Goal: Transaction & Acquisition: Purchase product/service

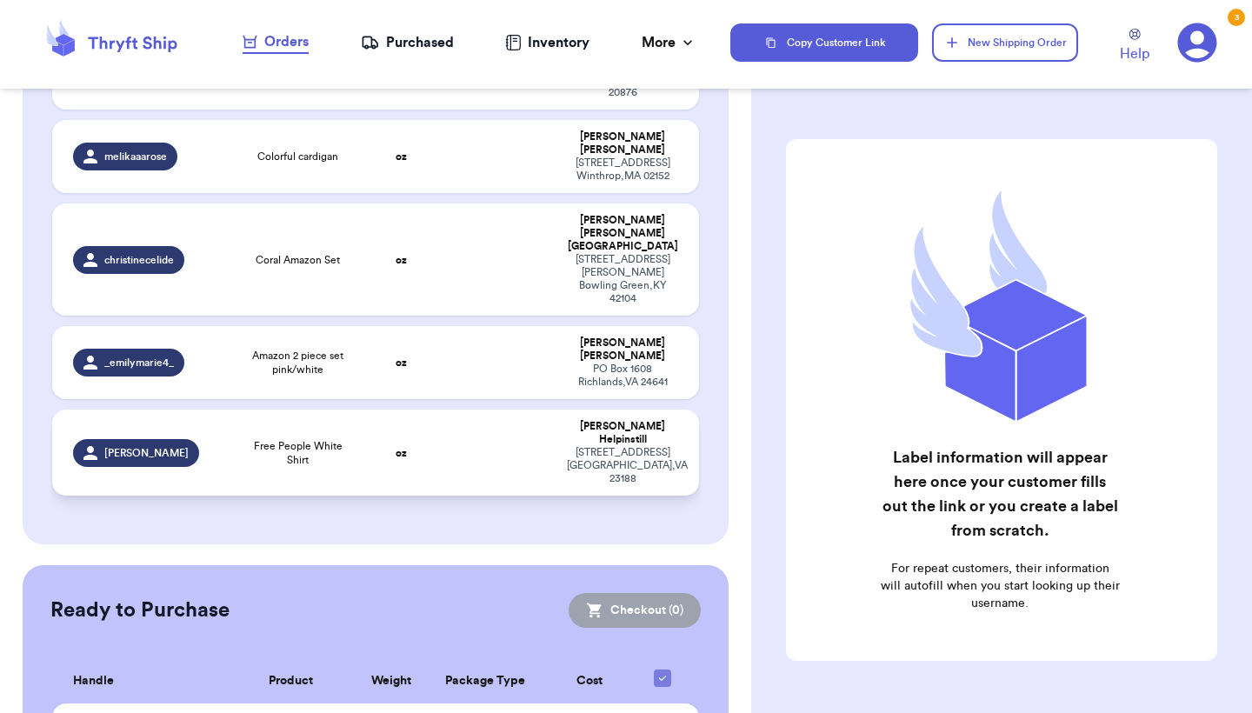
scroll to position [367, 0]
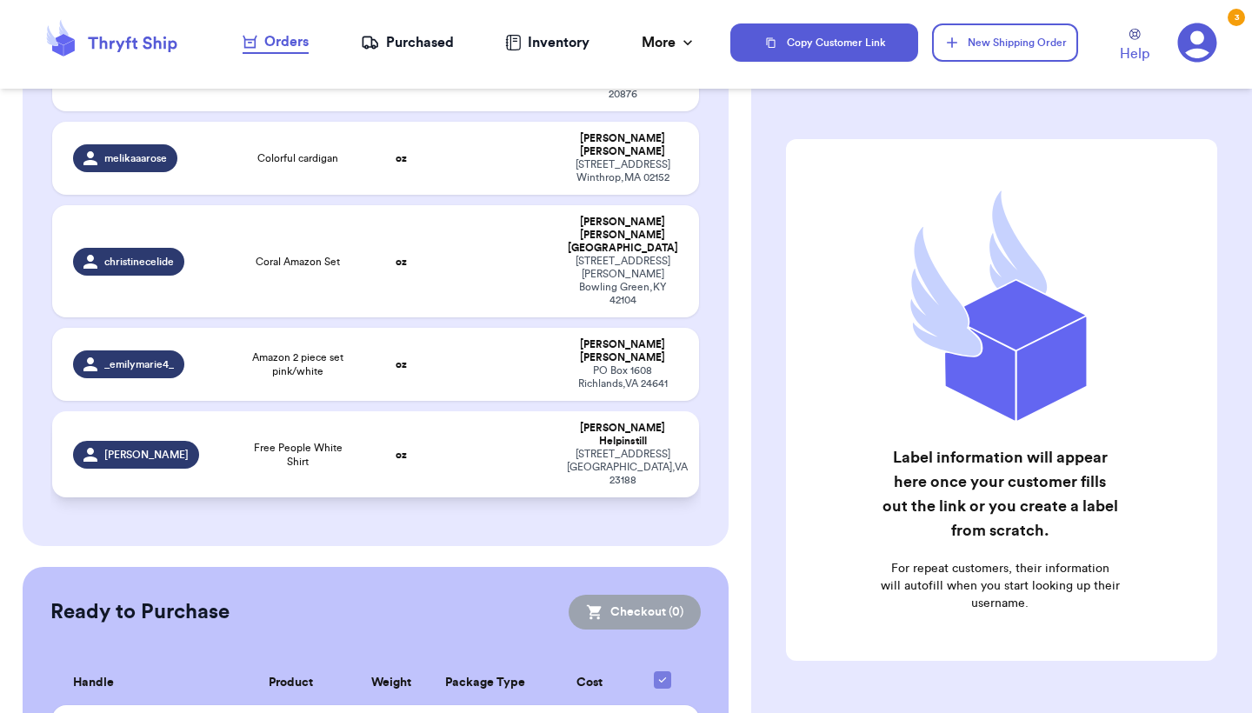
click at [359, 411] on td "Free People White Shirt" at bounding box center [298, 454] width 130 height 86
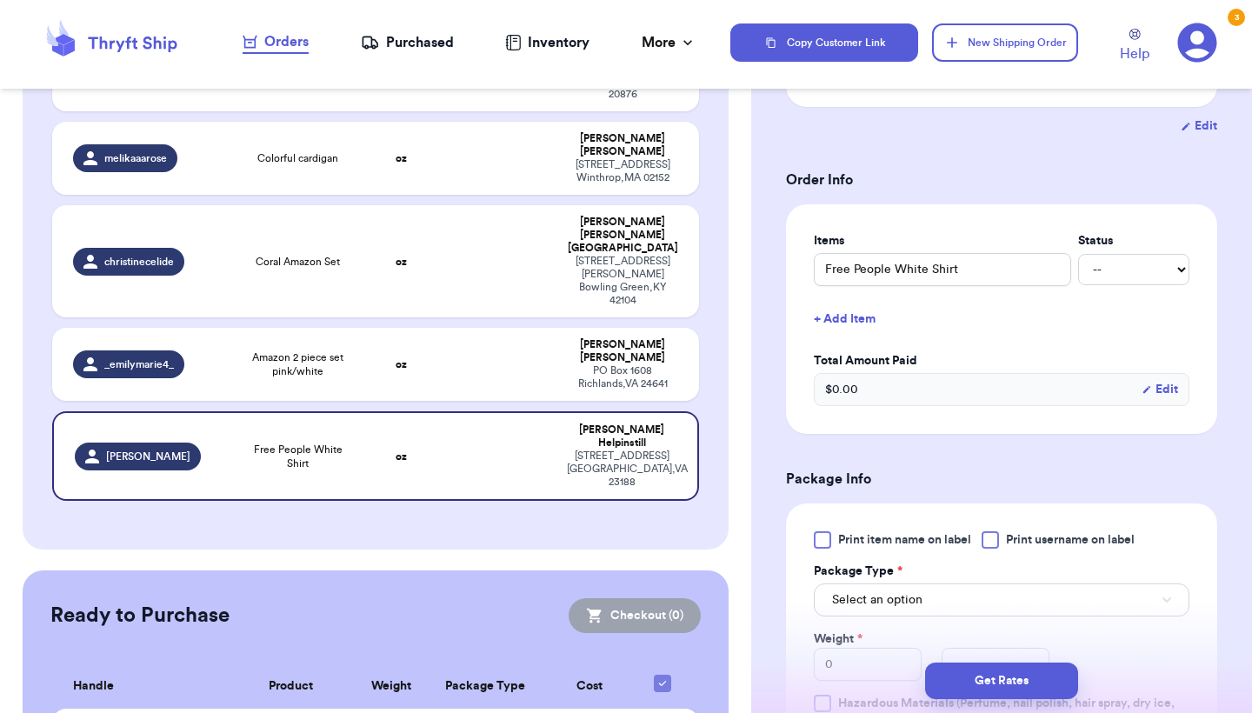
scroll to position [337, 0]
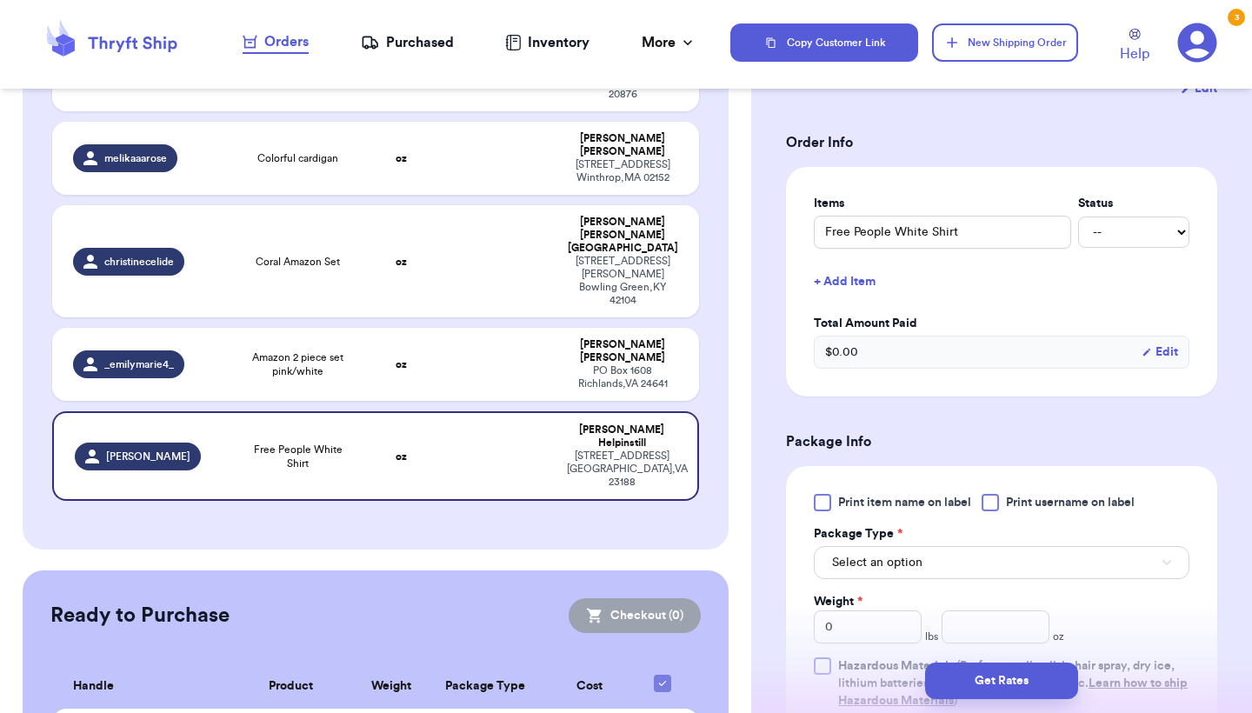
click at [894, 571] on span "Select an option" at bounding box center [877, 562] width 90 height 17
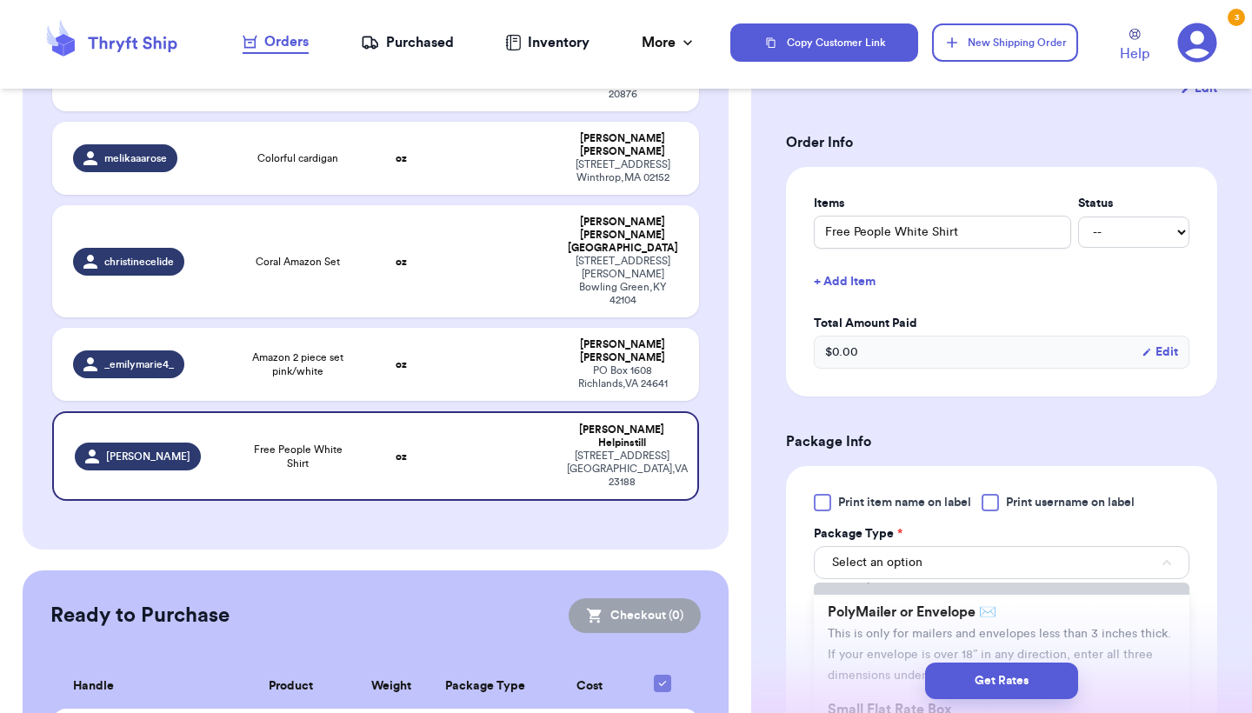
scroll to position [128, 0]
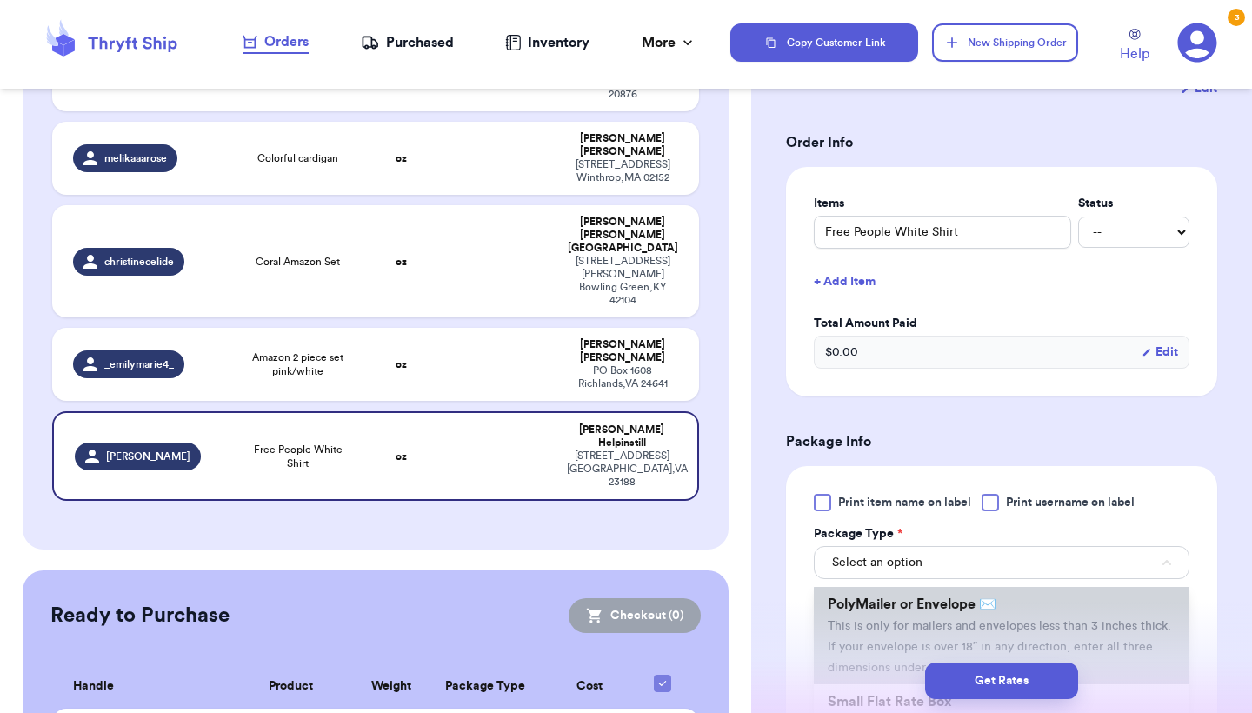
click at [907, 611] on span "PolyMailer or Envelope ✉️" at bounding box center [912, 604] width 169 height 14
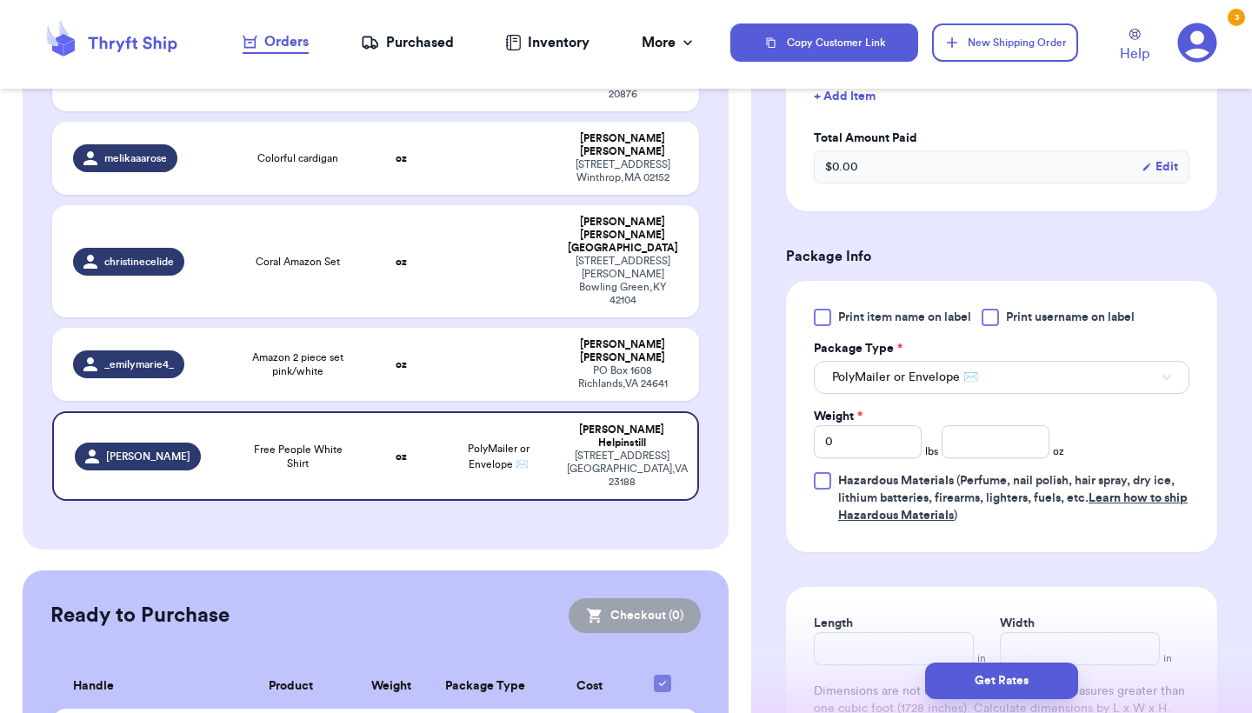
scroll to position [642, 0]
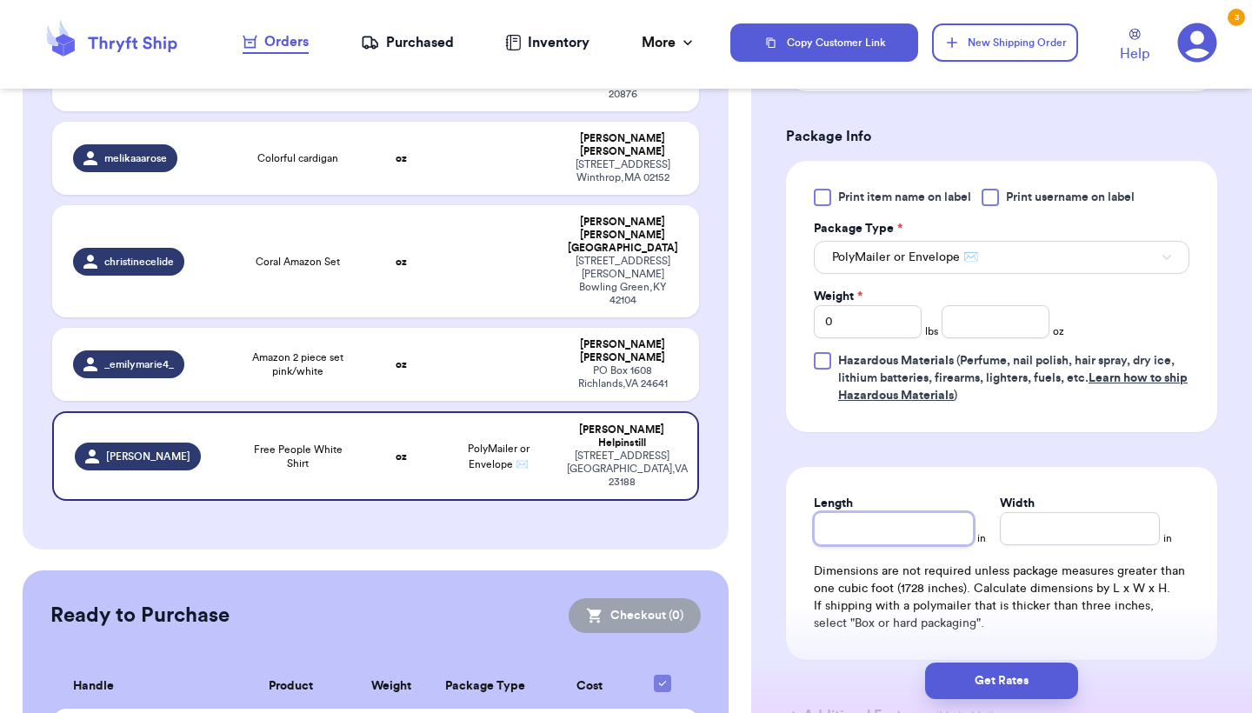
click at [859, 523] on input "Length" at bounding box center [894, 528] width 160 height 33
type input "6"
type input "9"
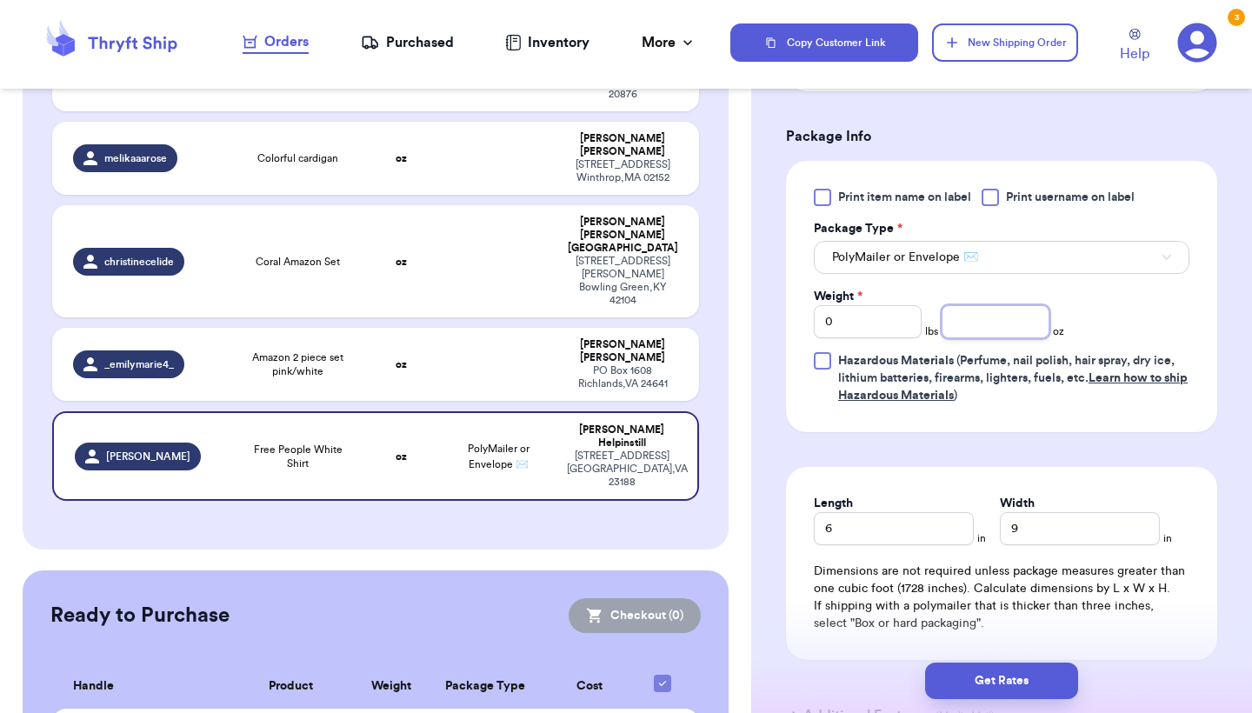
click at [1012, 335] on input "number" at bounding box center [995, 321] width 108 height 33
type input "7.9"
click at [1014, 691] on button "Get Rates" at bounding box center [1001, 680] width 153 height 37
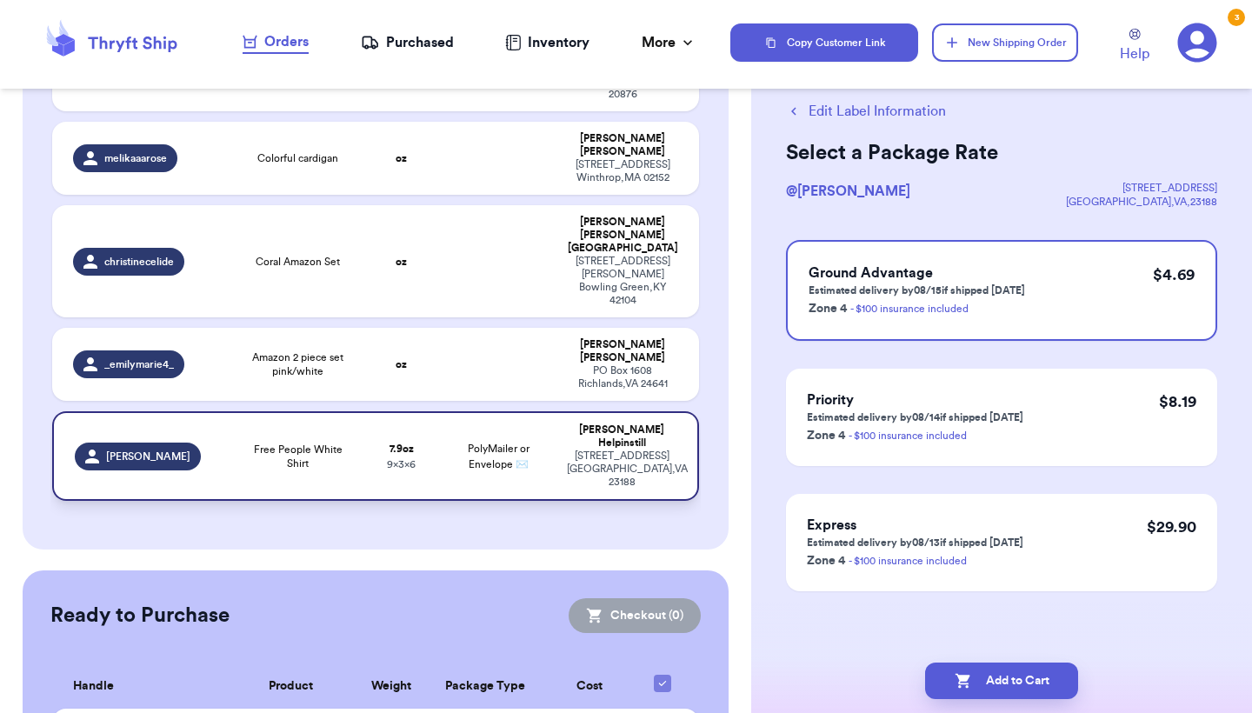
scroll to position [0, 0]
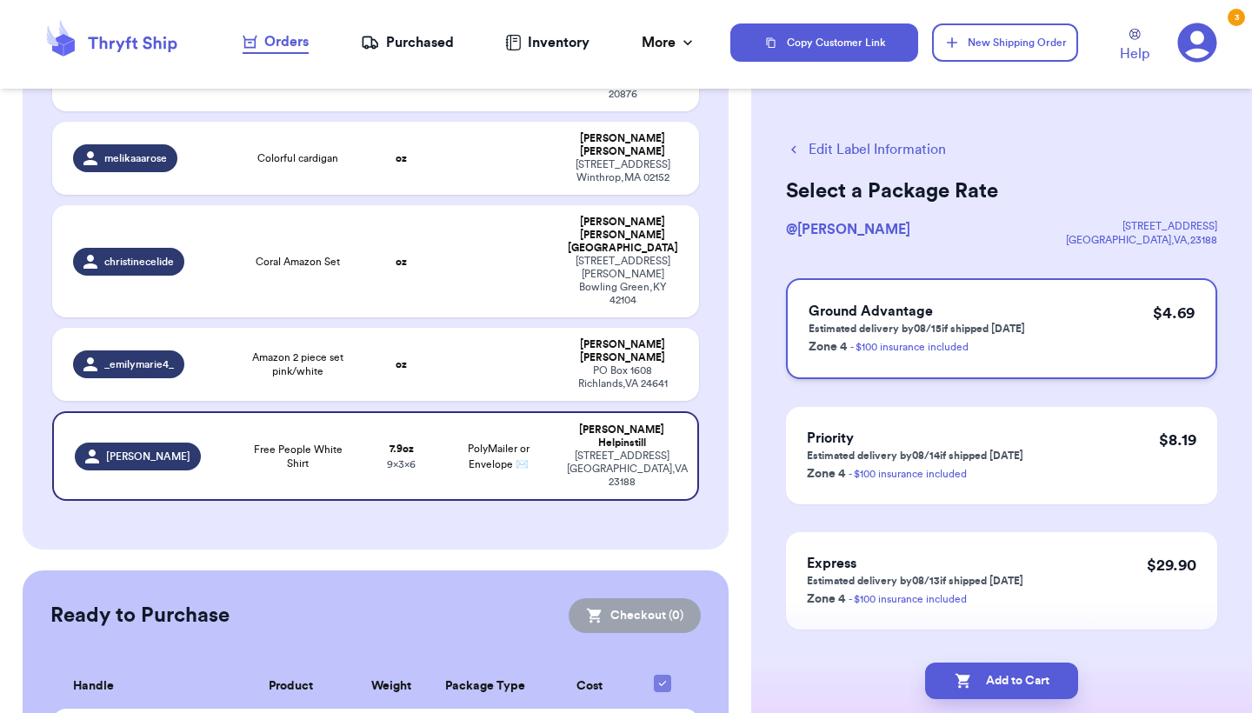
click at [981, 314] on h3 "Ground Advantage" at bounding box center [916, 311] width 216 height 21
click at [981, 678] on button "Add to Cart" at bounding box center [1001, 680] width 153 height 37
checkbox input "true"
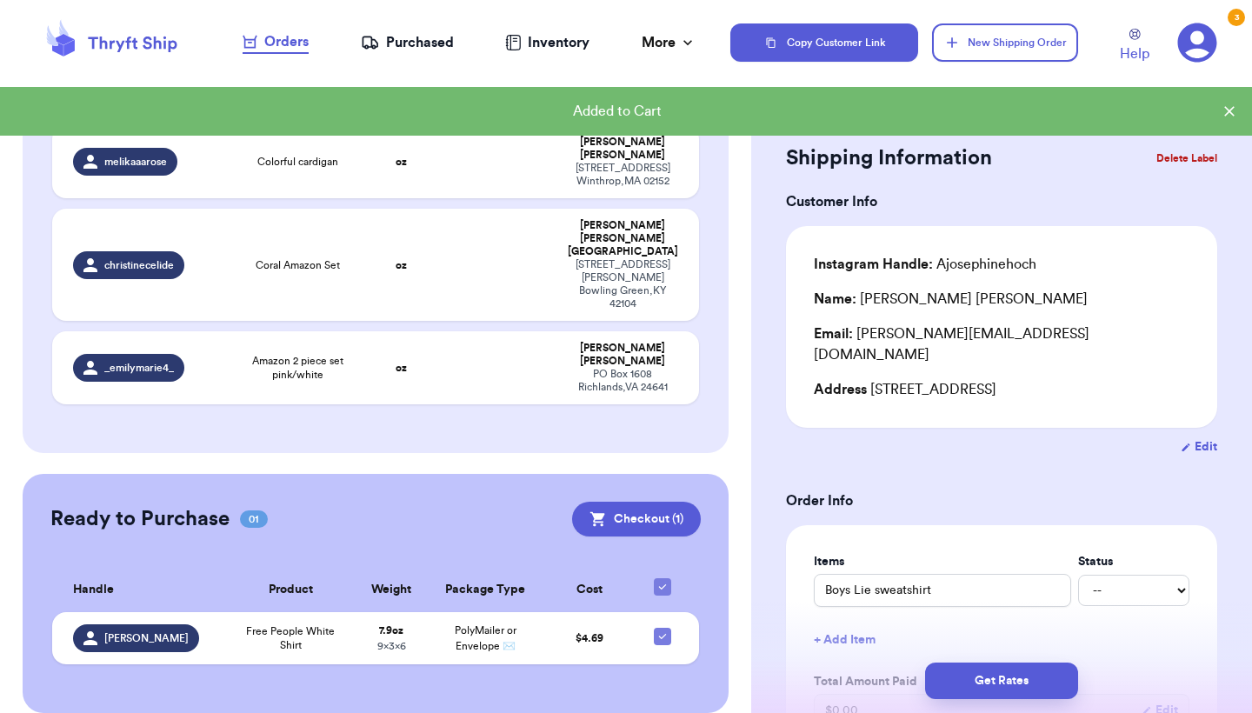
scroll to position [322, 0]
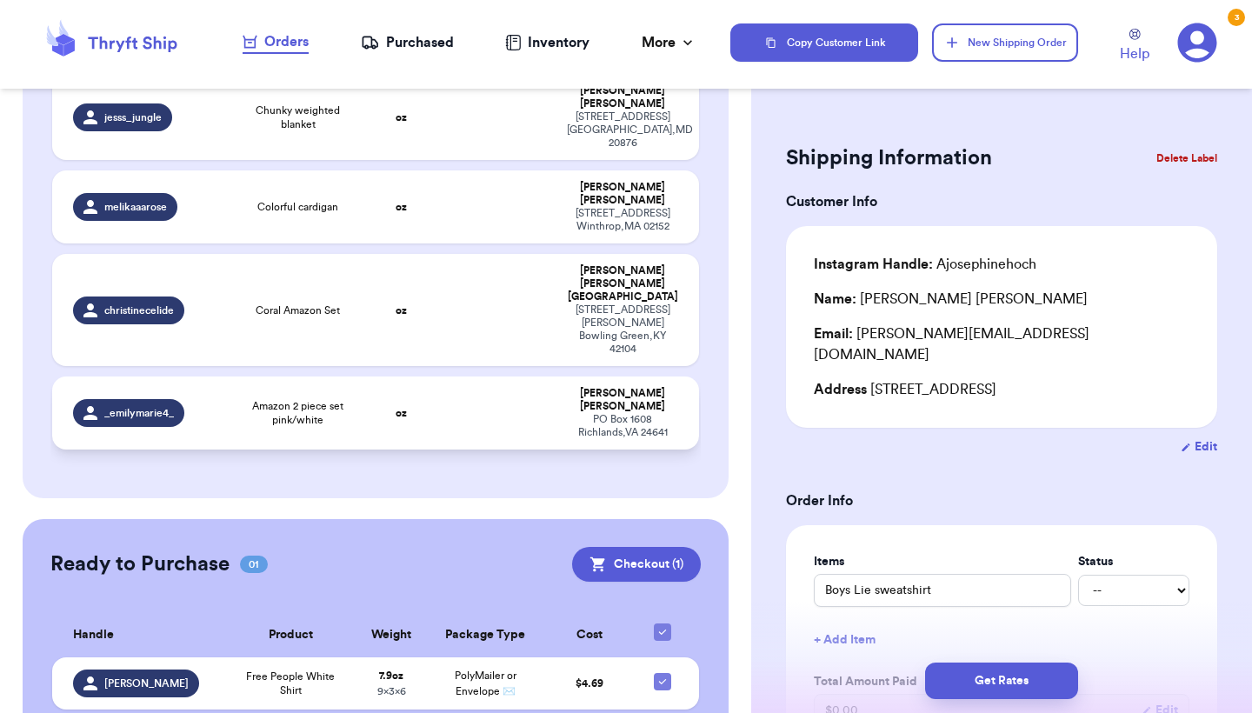
click at [496, 376] on td at bounding box center [498, 412] width 116 height 73
type input "Amazon 2 piece set pink/white"
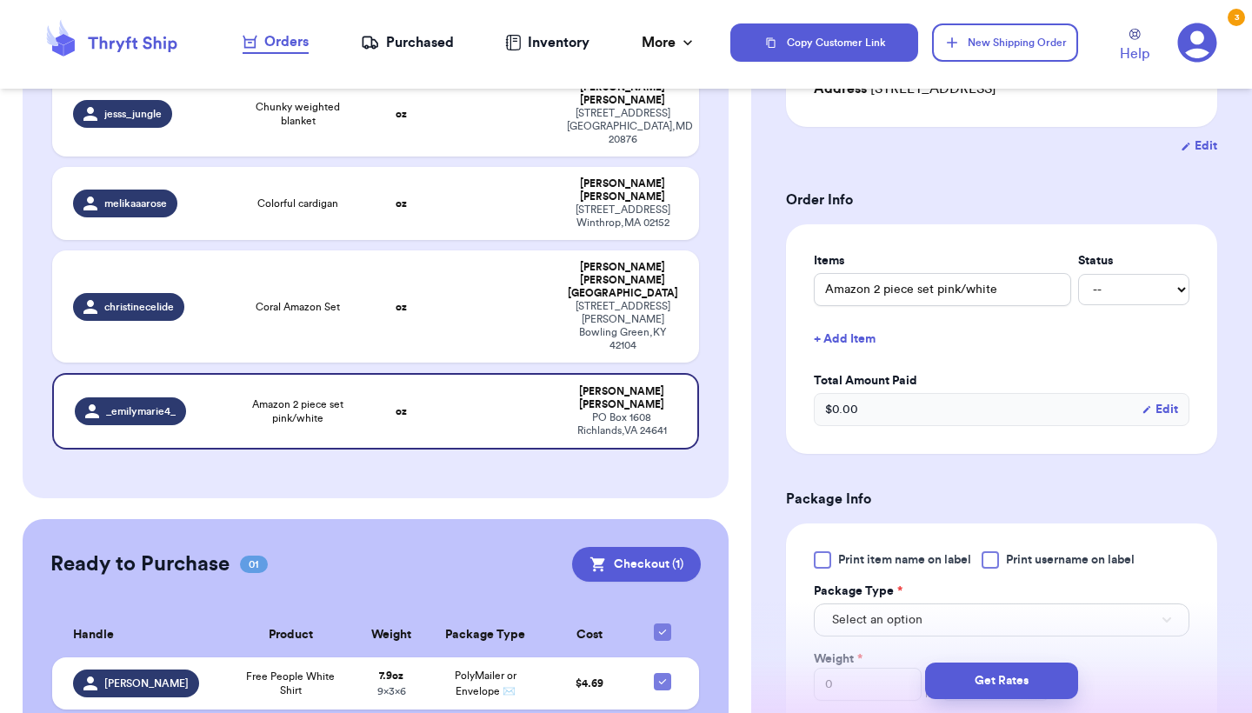
scroll to position [395, 0]
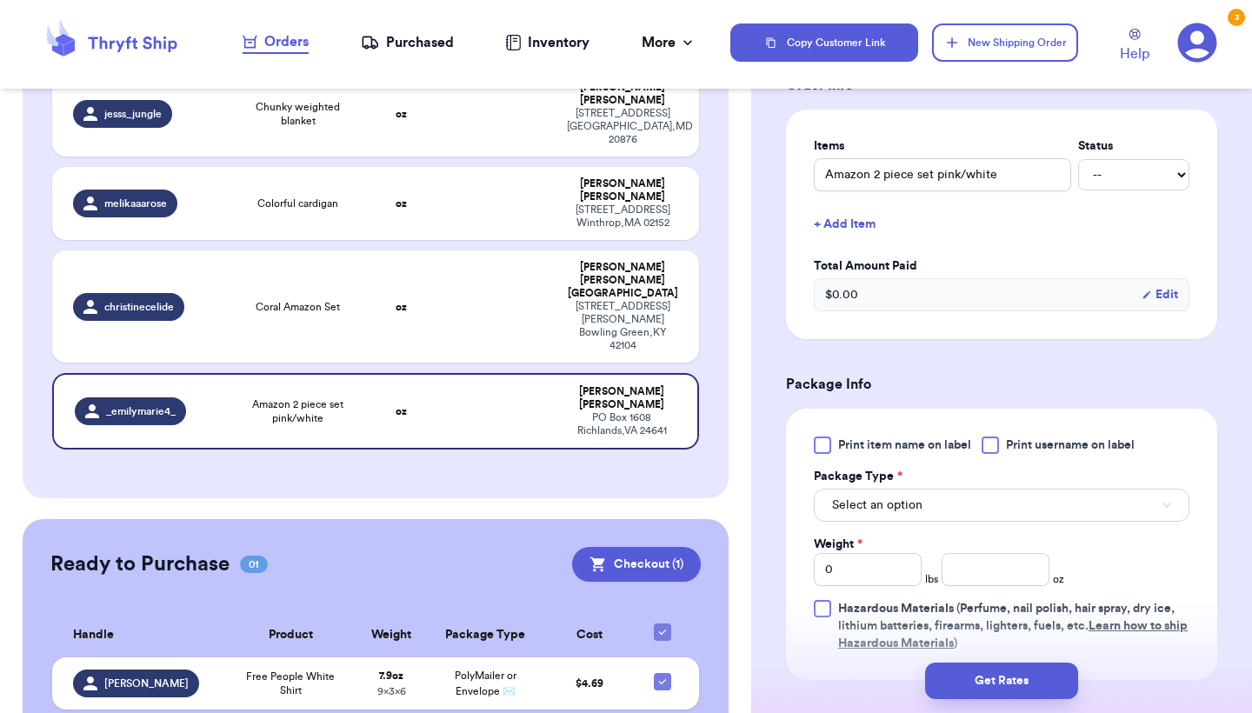
click at [926, 509] on button "Select an option" at bounding box center [1002, 505] width 376 height 33
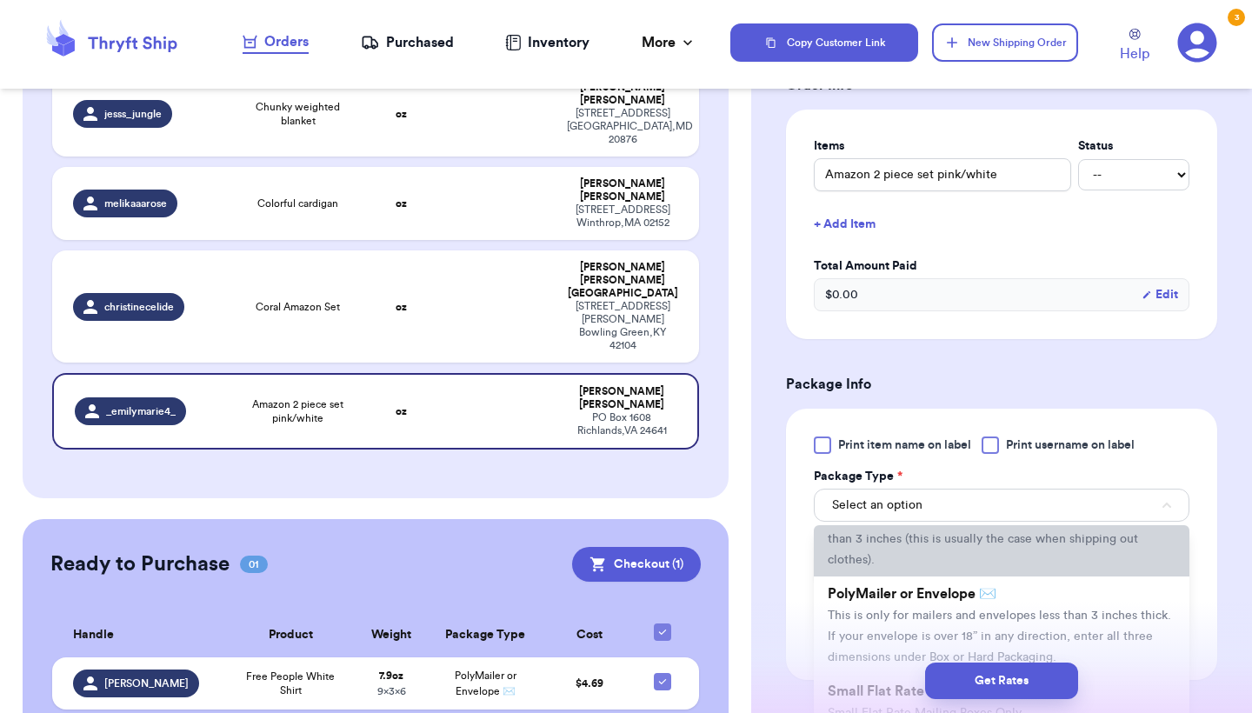
scroll to position [85, 0]
click at [917, 596] on span "PolyMailer or Envelope ✉️" at bounding box center [912, 589] width 169 height 14
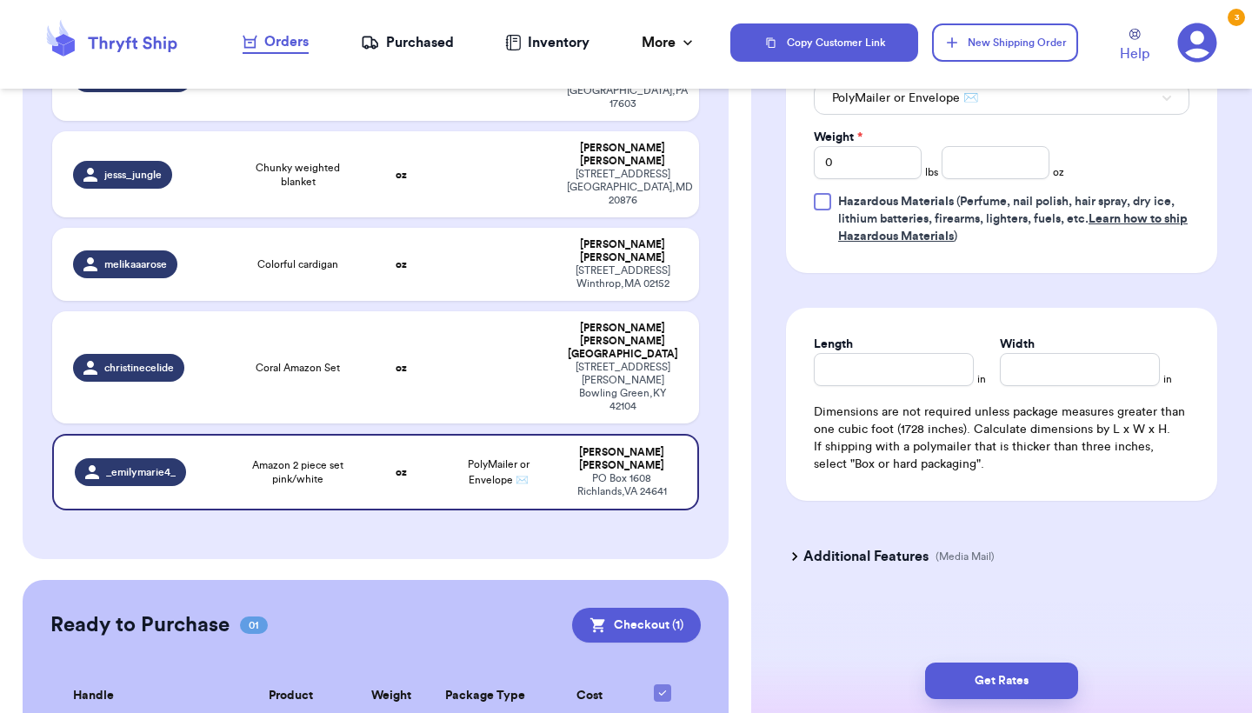
scroll to position [805, 0]
click at [878, 371] on input "Length" at bounding box center [894, 369] width 160 height 33
type input "1"
type input "10"
type input "1"
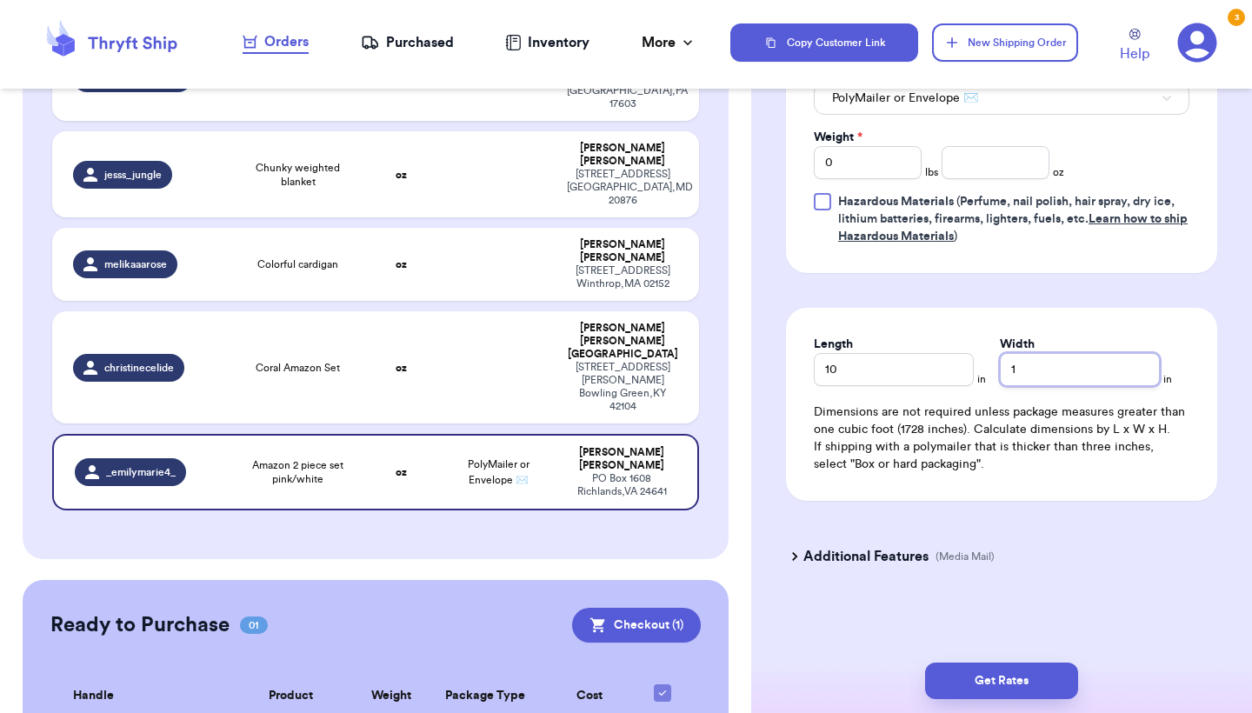
type input "14"
type input "1"
type input "15"
click at [873, 163] on input "0" at bounding box center [868, 162] width 108 height 33
type input "1"
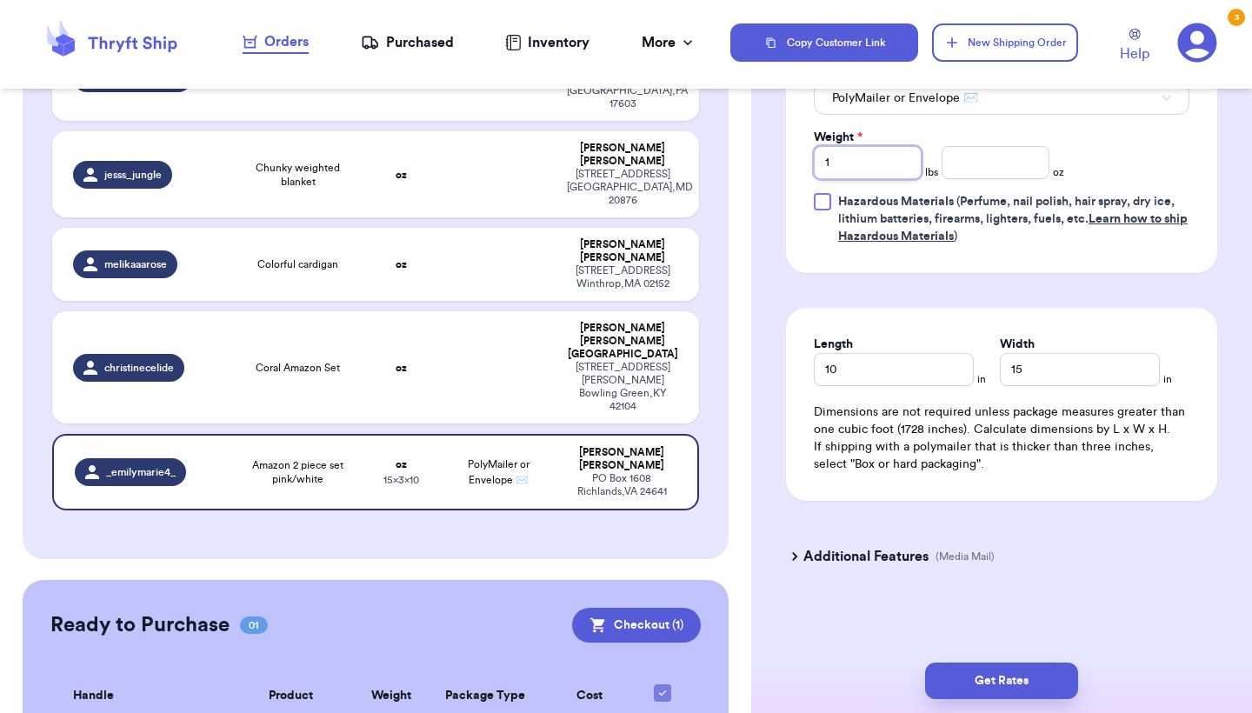
type input "1"
type input "7.2"
click at [960, 686] on button "Get Rates" at bounding box center [1001, 680] width 153 height 37
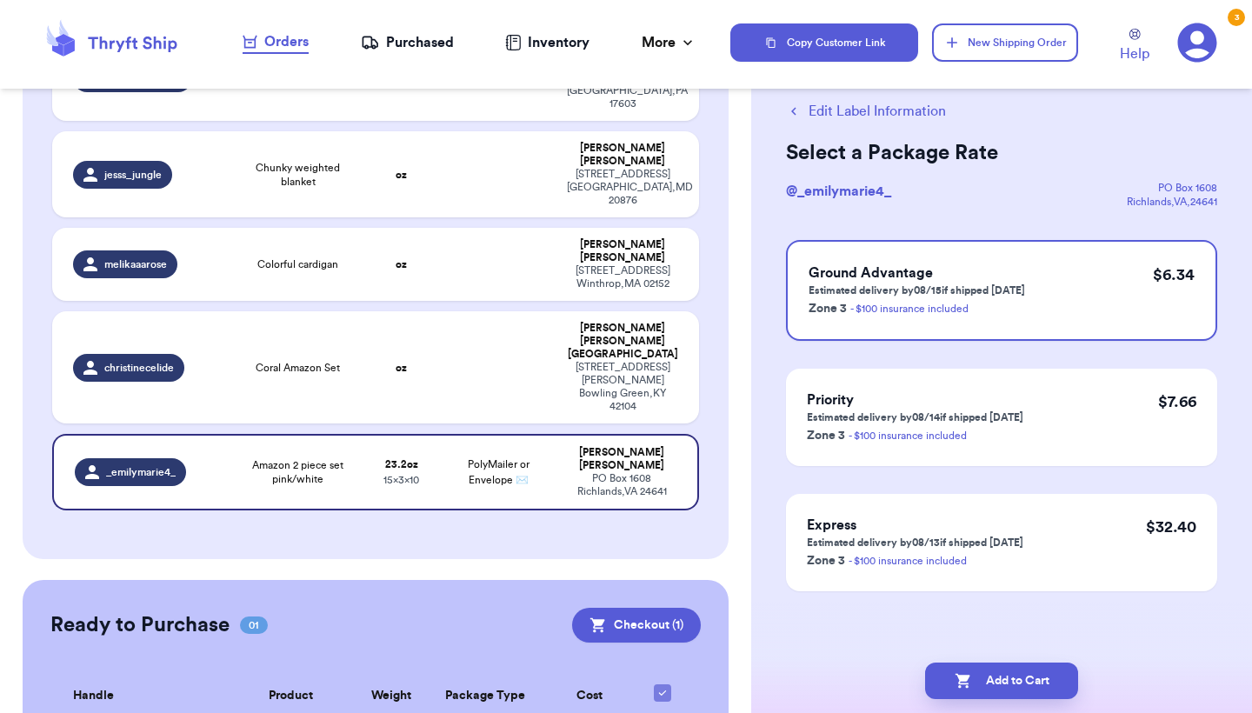
scroll to position [0, 0]
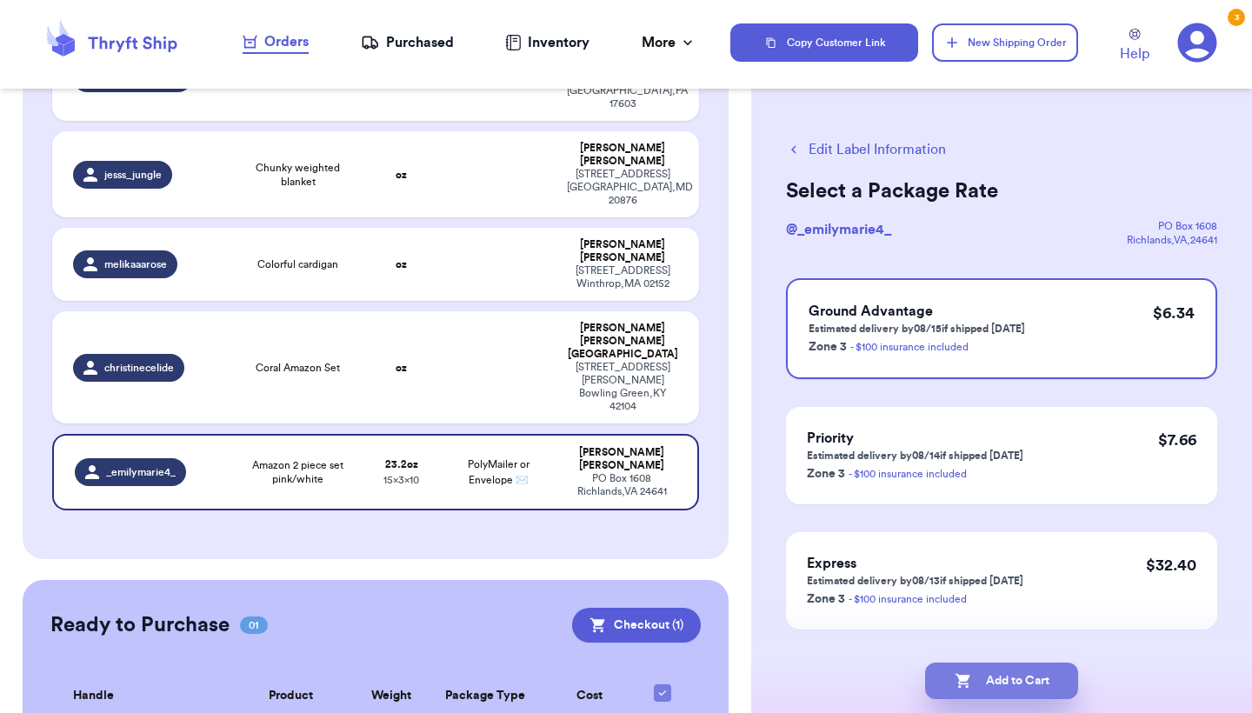
click at [982, 679] on button "Add to Cart" at bounding box center [1001, 680] width 153 height 37
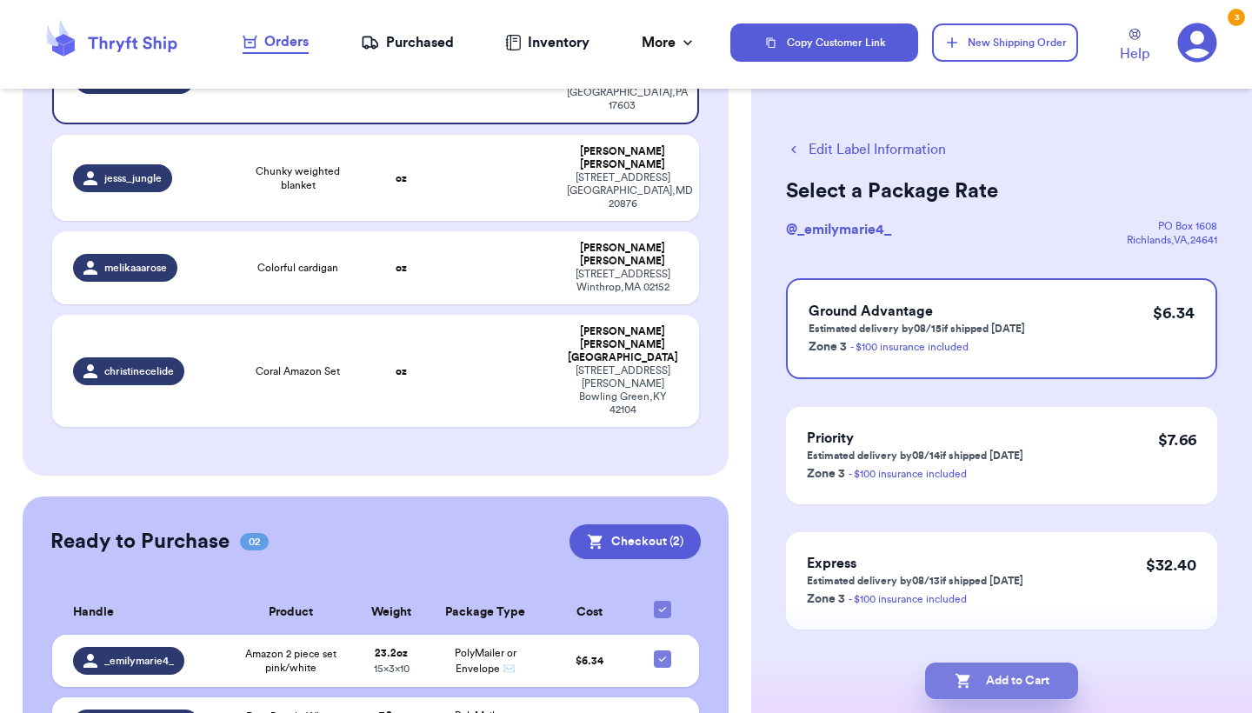
checkbox input "true"
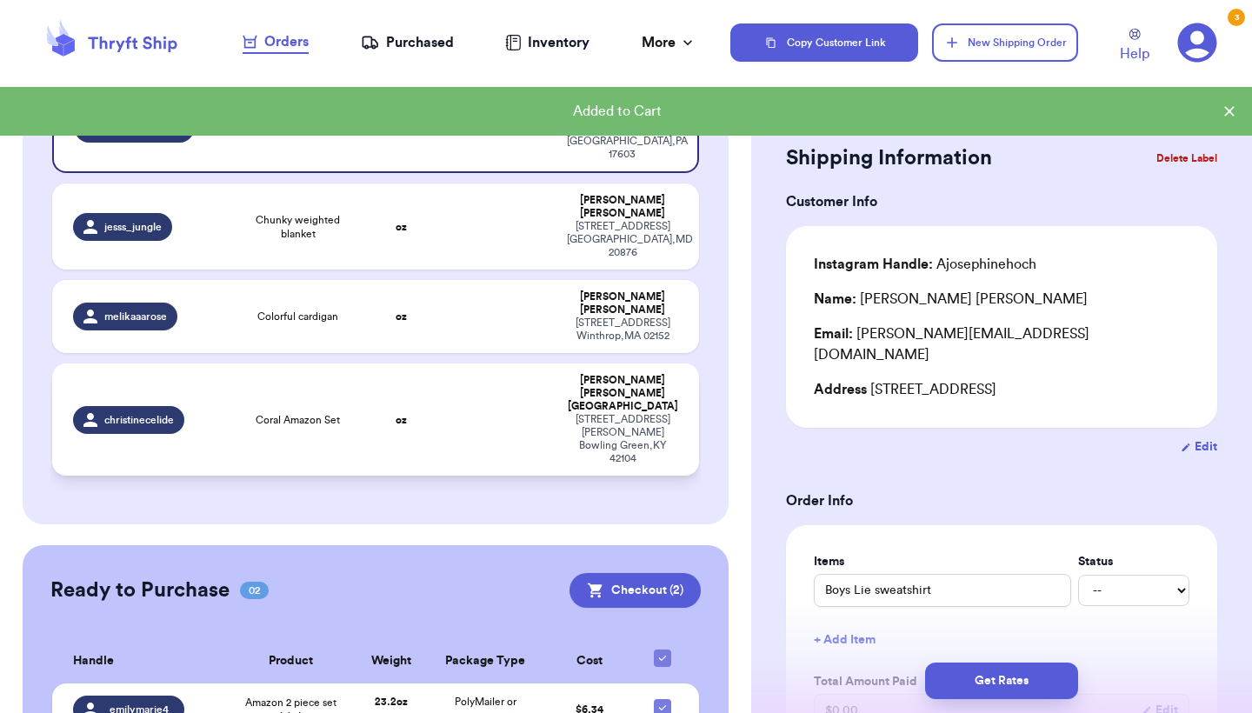
scroll to position [199, 0]
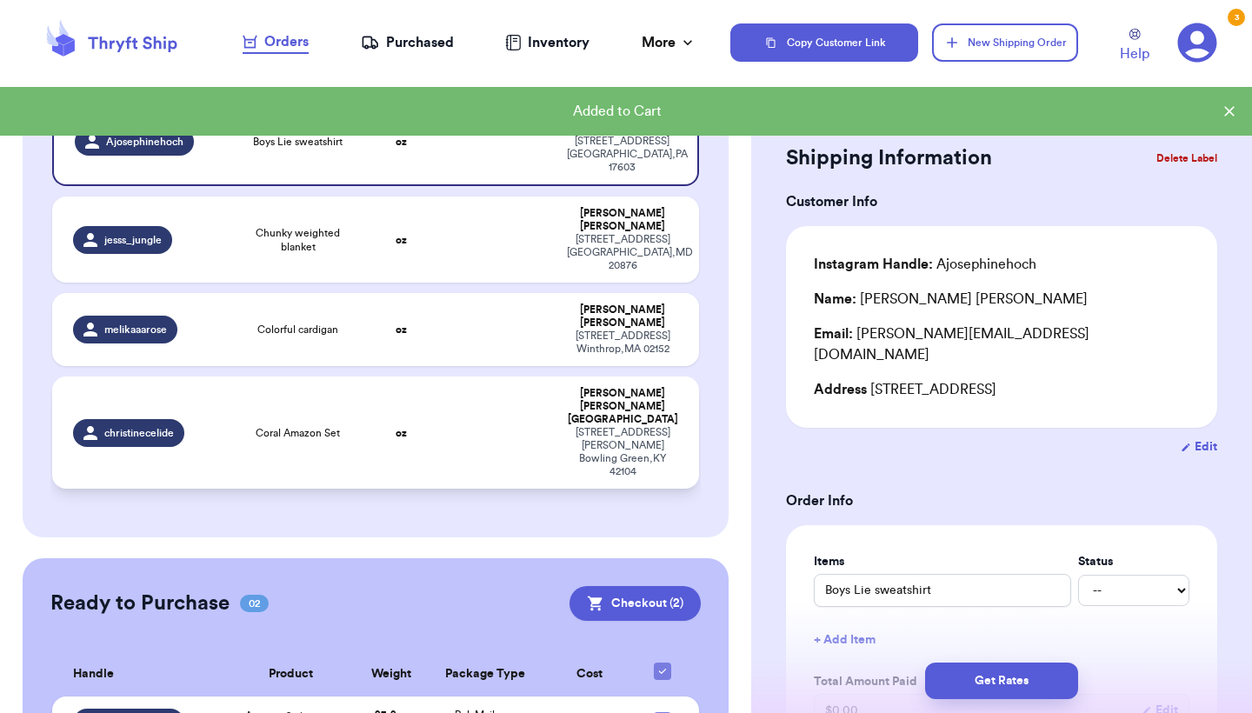
click at [376, 392] on td "oz" at bounding box center [400, 432] width 77 height 112
type input "Coral Amazon Set"
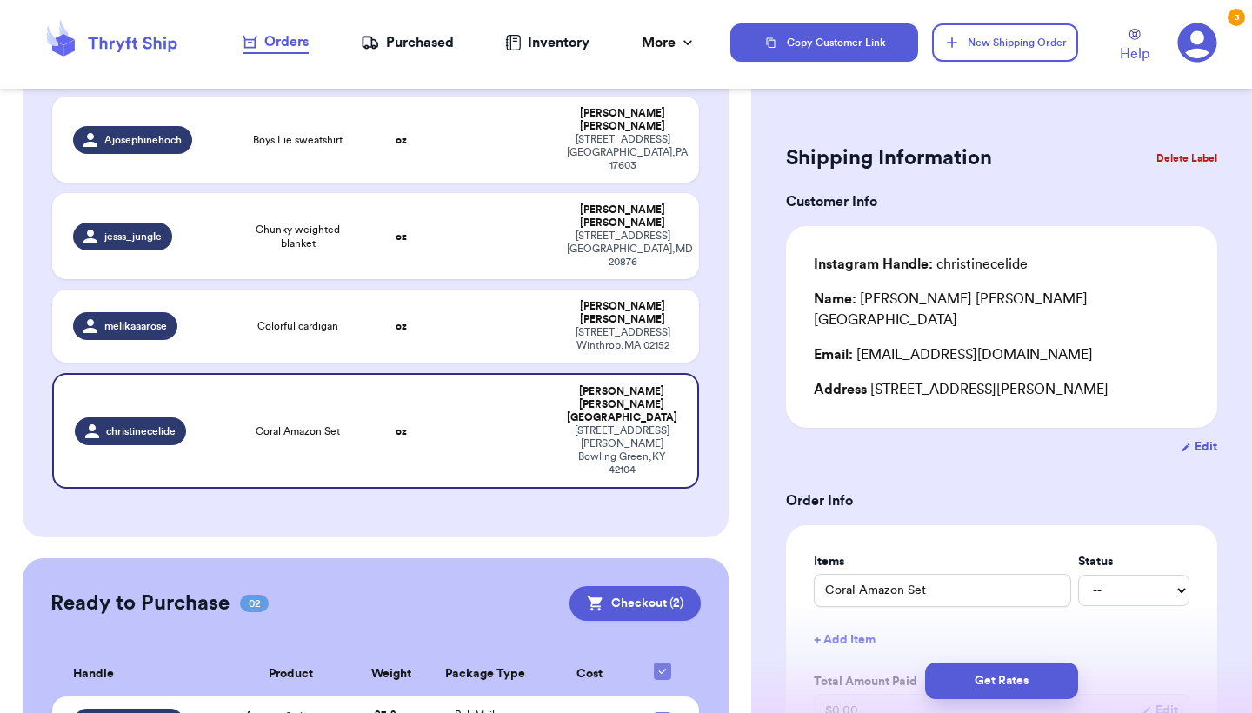
scroll to position [467, 0]
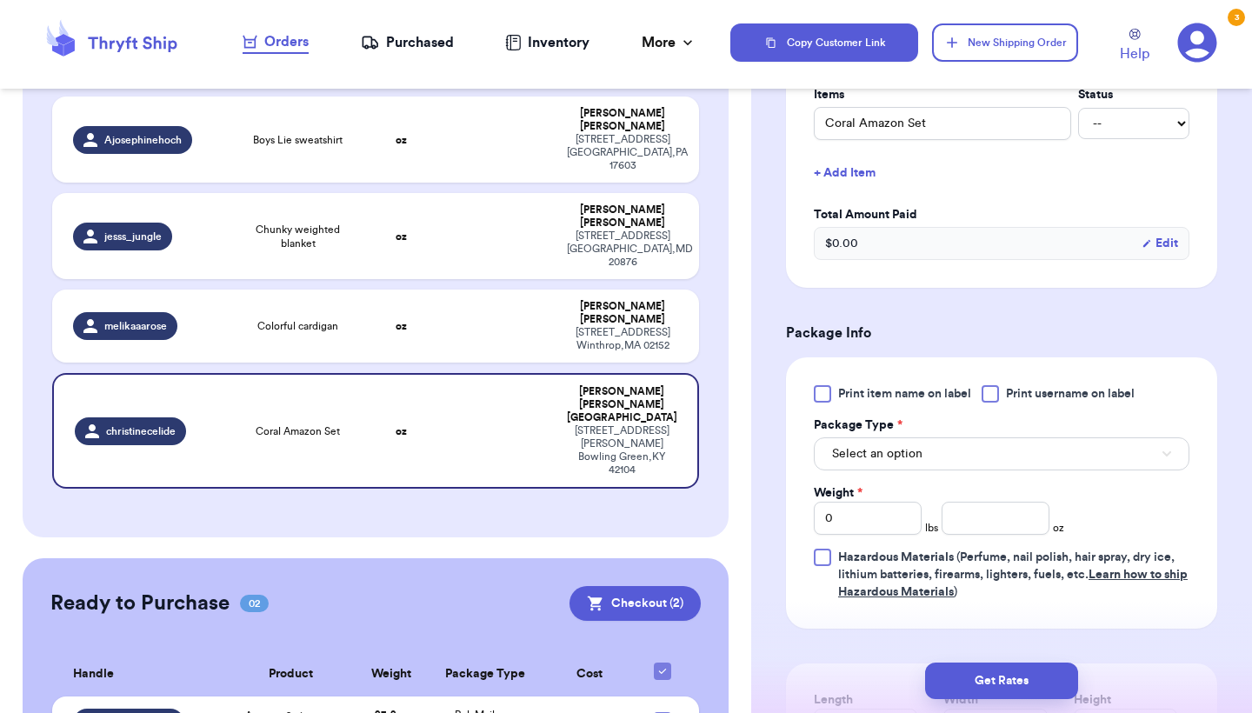
click at [926, 460] on button "Select an option" at bounding box center [1002, 453] width 376 height 33
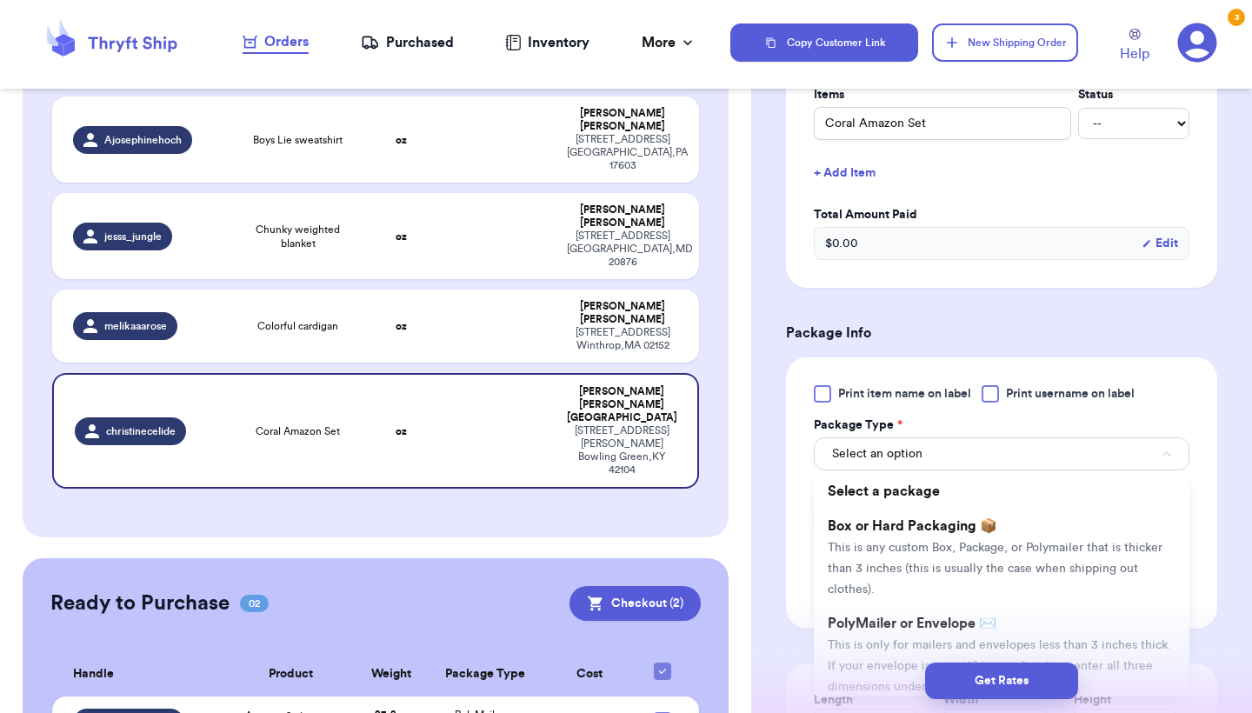
click at [906, 626] on span "PolyMailer or Envelope ✉️" at bounding box center [912, 623] width 169 height 14
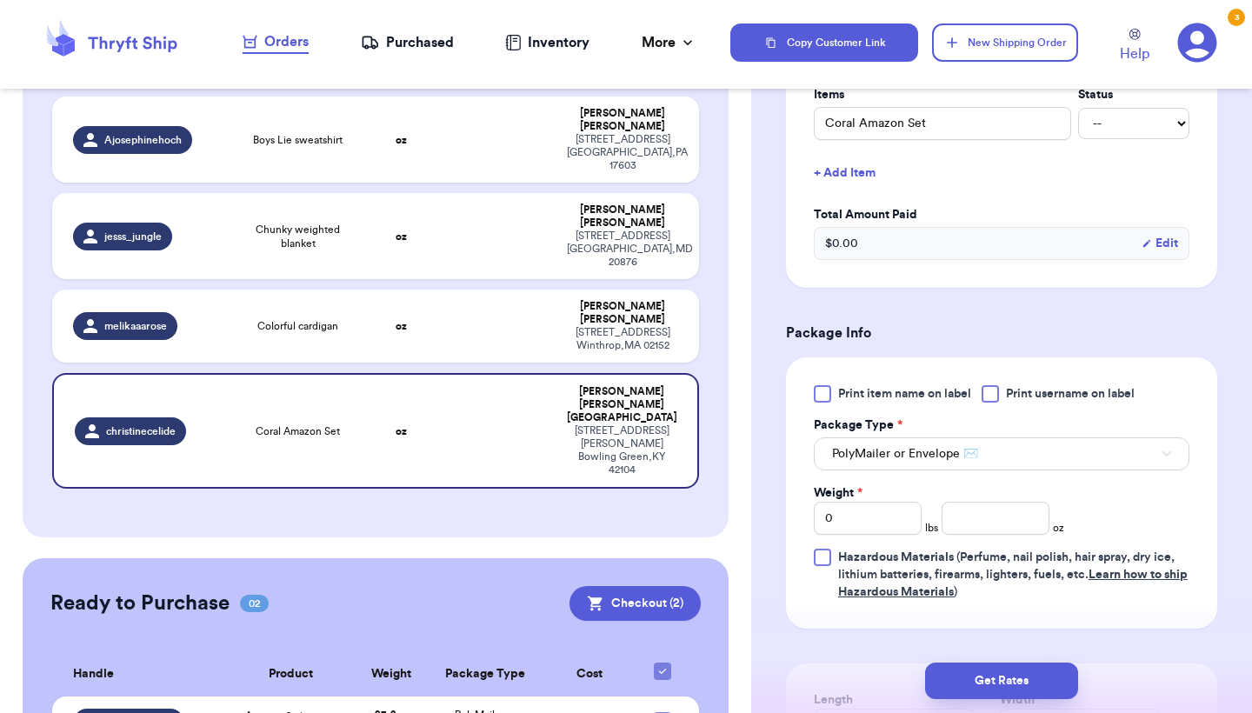
scroll to position [826, 0]
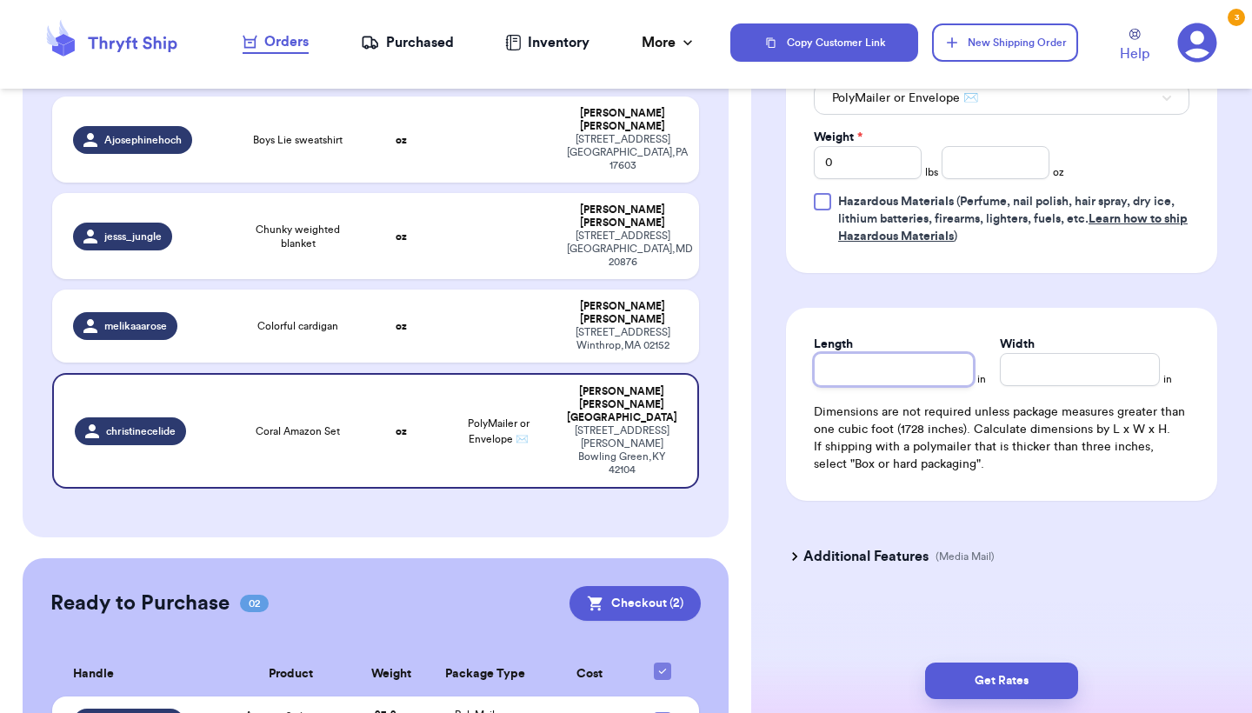
click at [901, 384] on input "Length" at bounding box center [894, 369] width 160 height 33
type input "1"
type input "10"
type input "1"
type input "15"
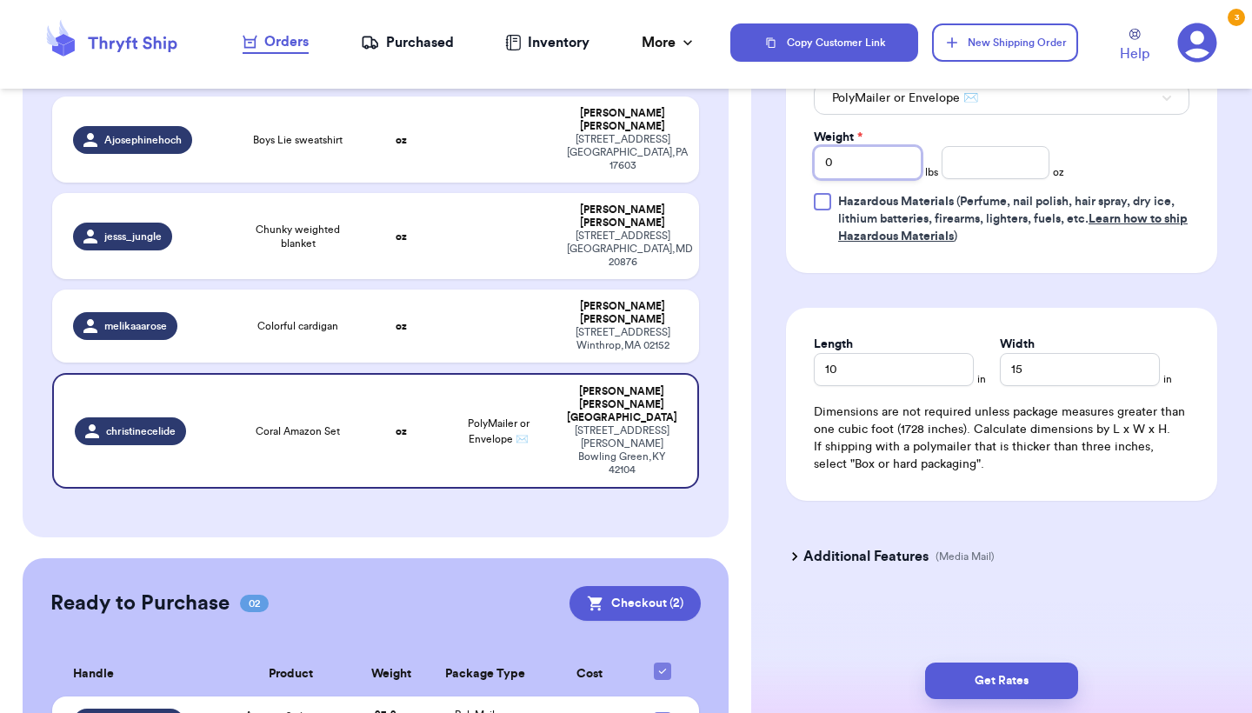
click at [897, 164] on input "0" at bounding box center [868, 162] width 108 height 33
type input "1"
type input "15.5"
click at [1022, 689] on button "Get Rates" at bounding box center [1001, 680] width 153 height 37
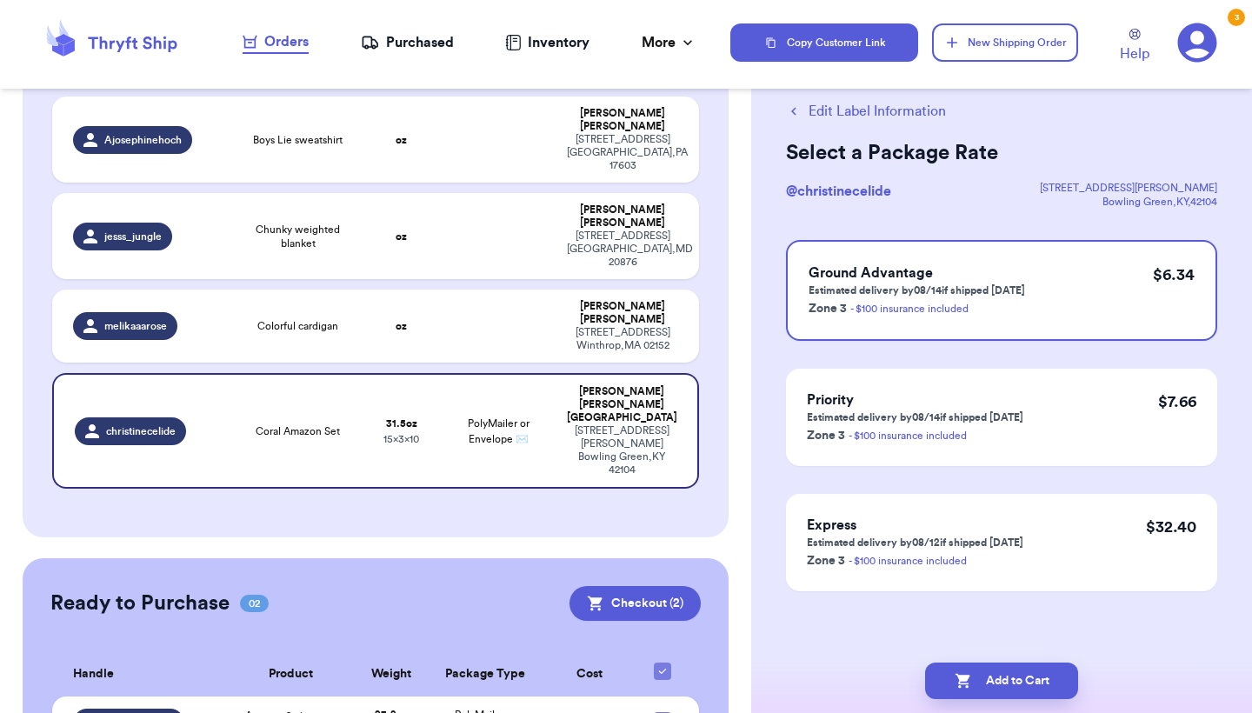
scroll to position [0, 0]
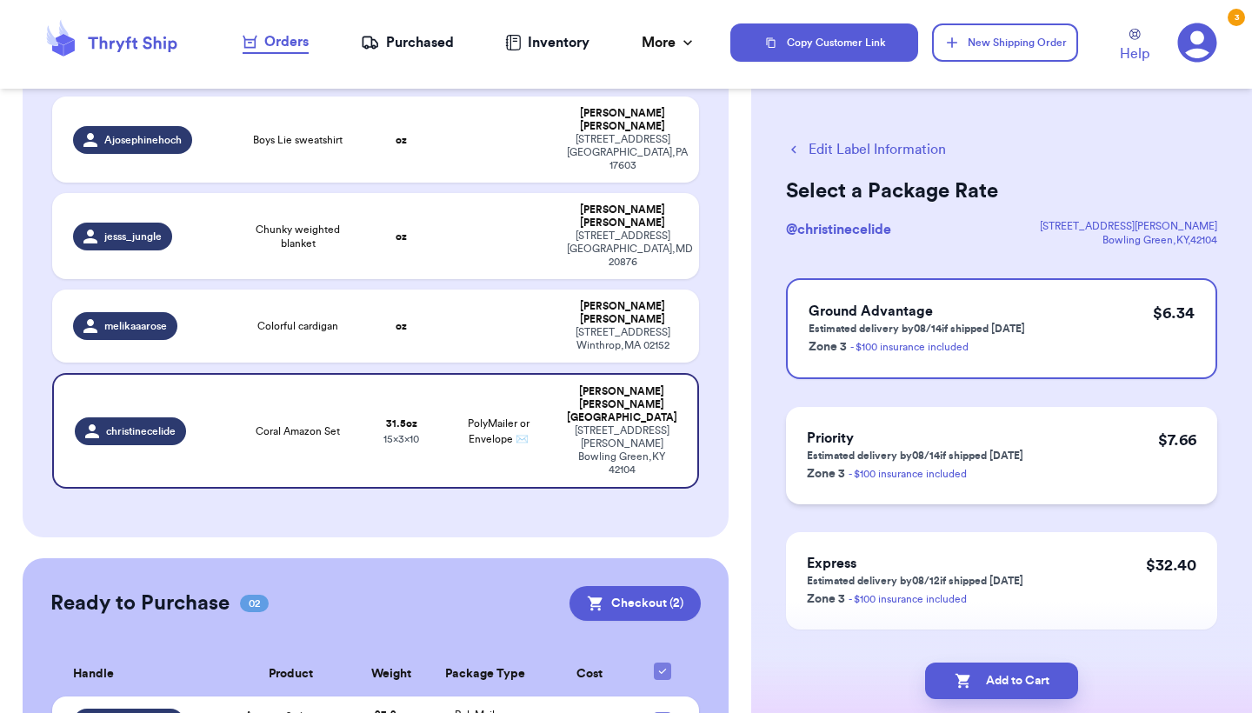
click at [1138, 490] on div "Priority Estimated delivery by 08/14 if shipped [DATE] Zone 3 - $100 insurance …" at bounding box center [1001, 455] width 431 height 97
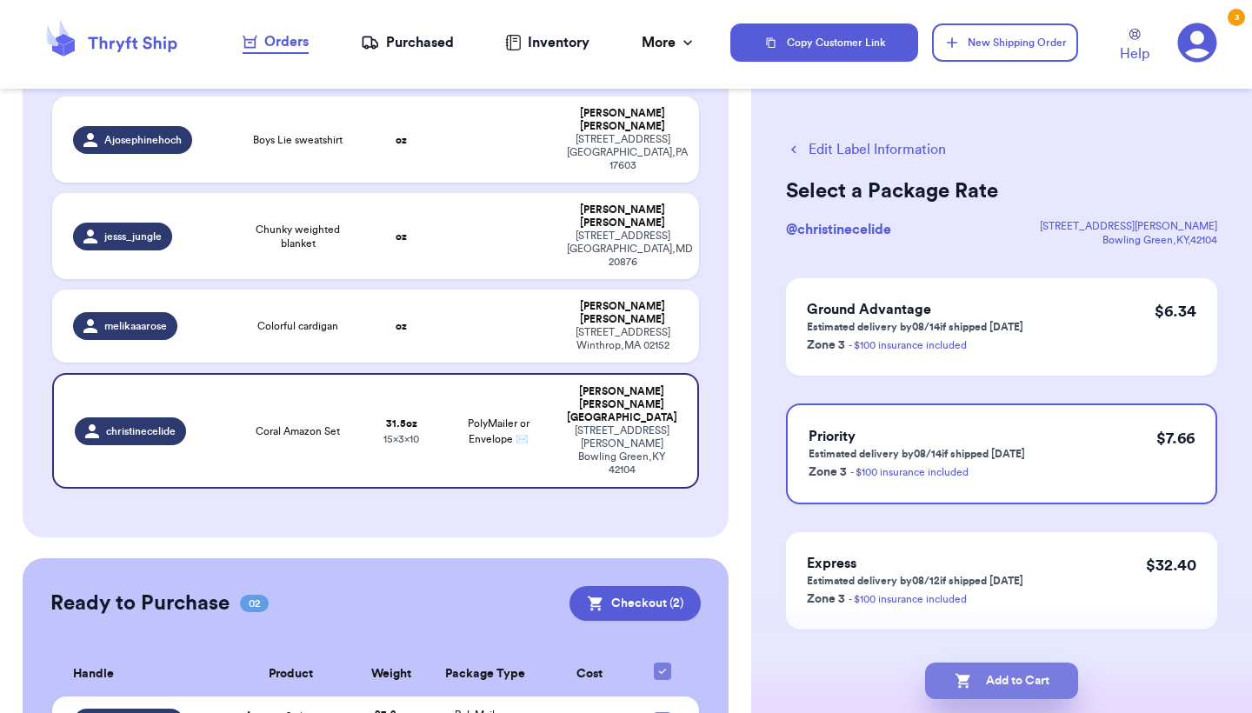
click at [1036, 677] on button "Add to Cart" at bounding box center [1001, 680] width 153 height 37
checkbox input "true"
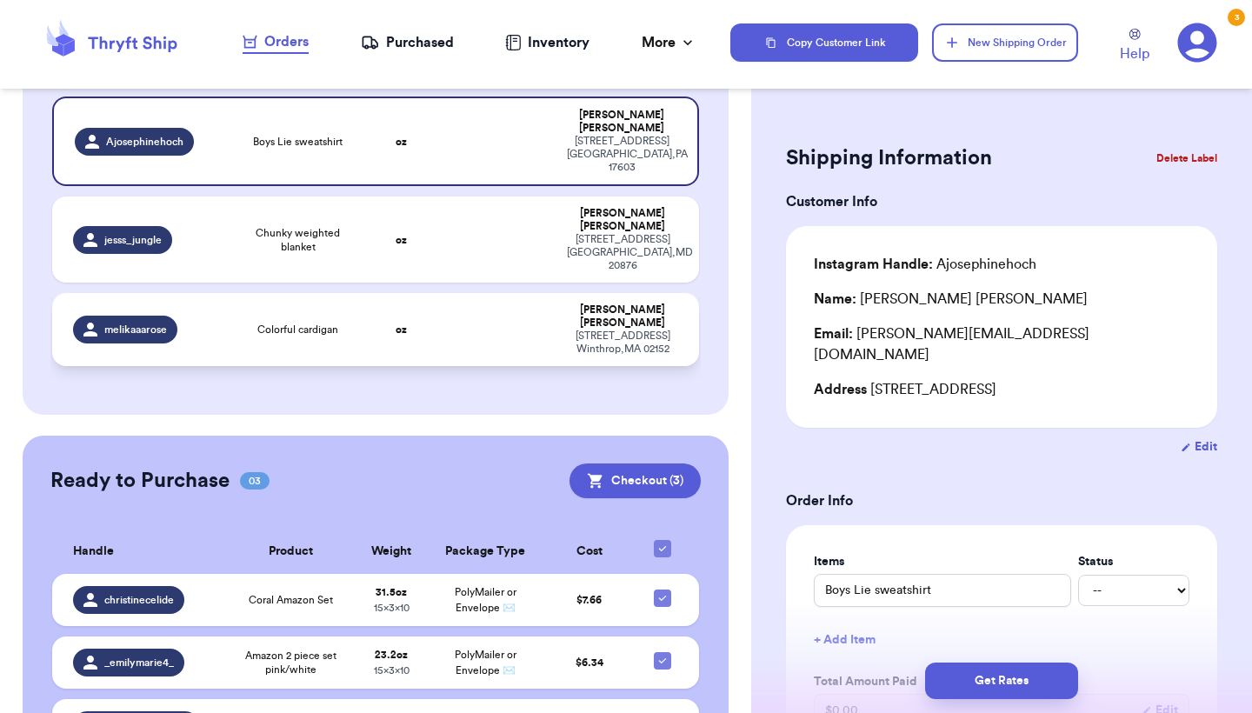
click at [453, 306] on td at bounding box center [498, 329] width 116 height 73
type input "Colorful cardigan"
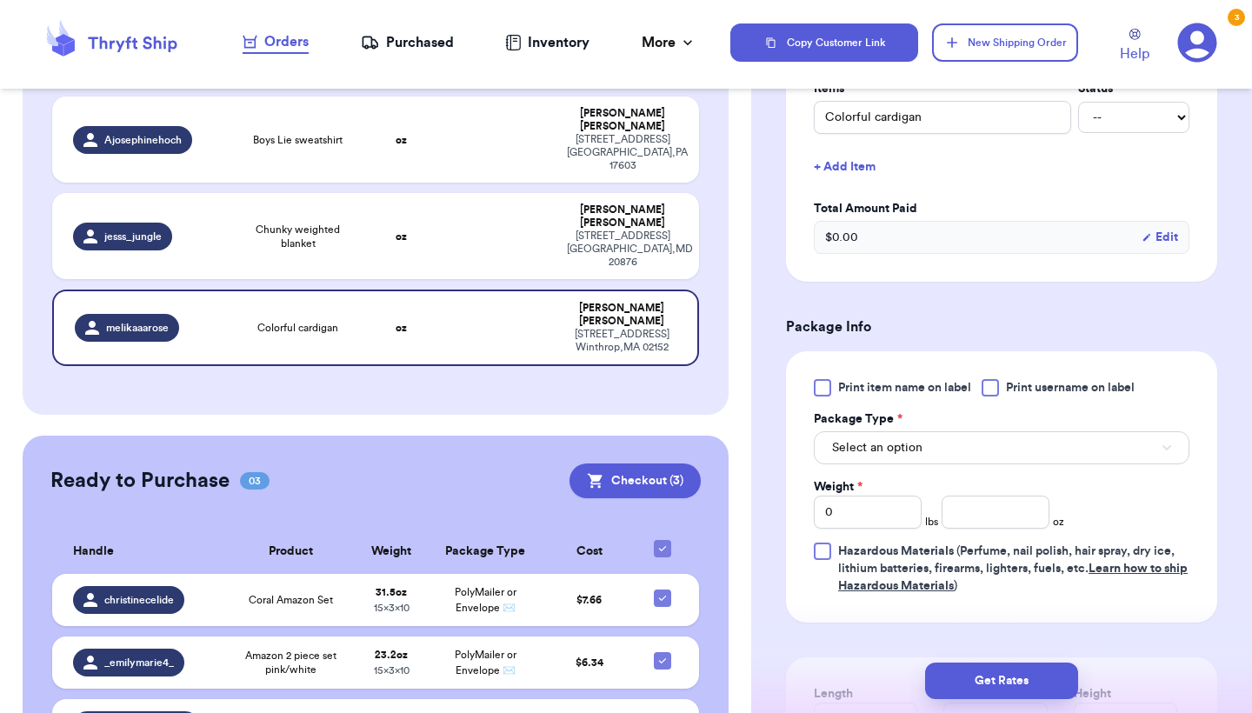
scroll to position [455, 0]
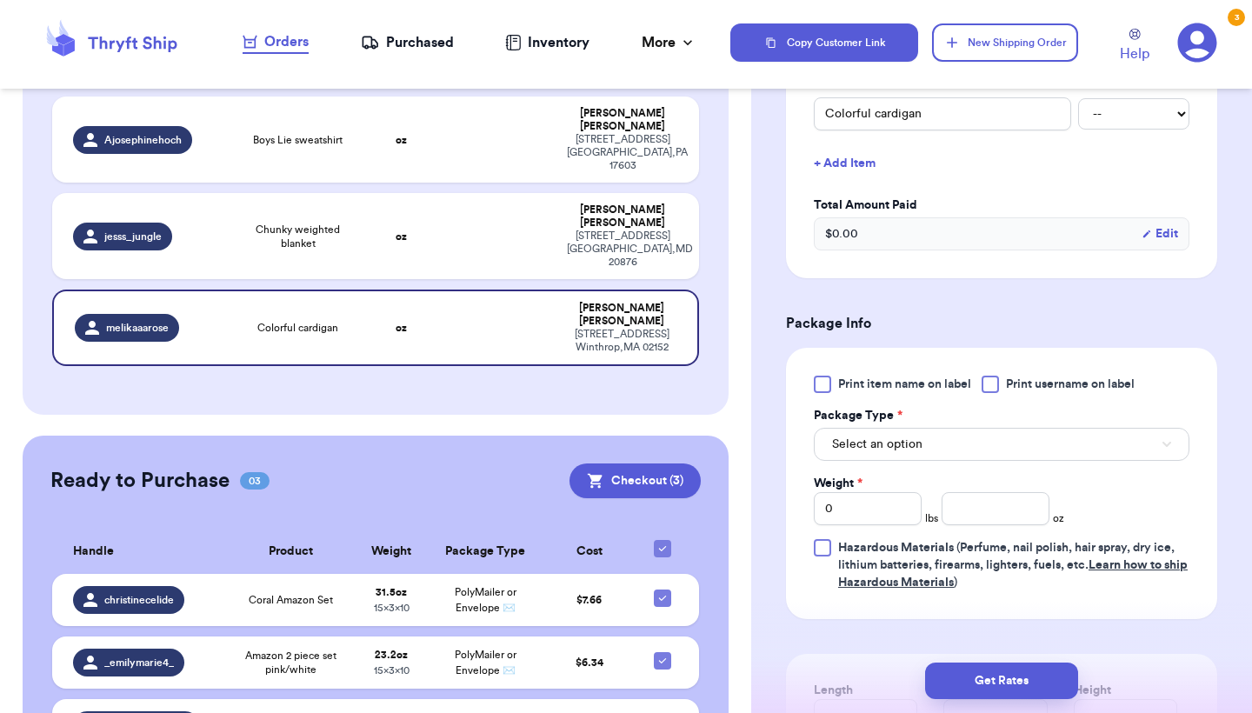
click at [930, 450] on button "Select an option" at bounding box center [1002, 444] width 376 height 33
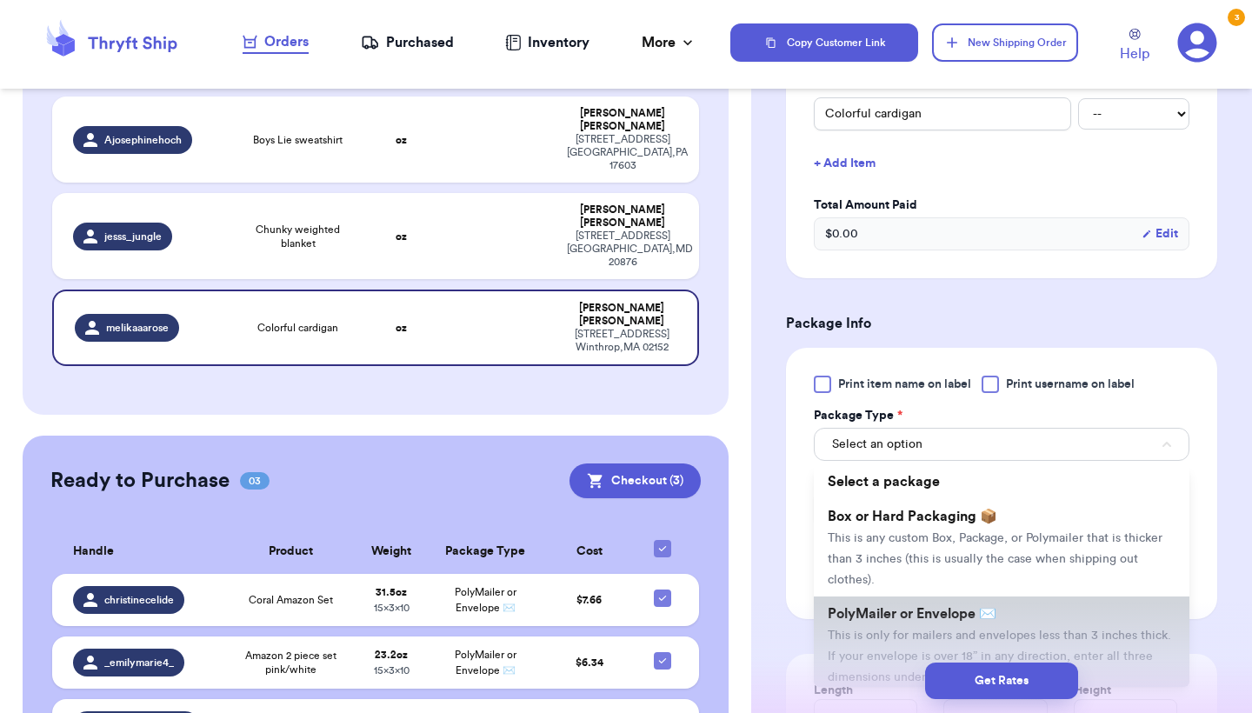
click at [891, 630] on li "PolyMailer or Envelope ✉️ This is only for mailers and envelopes less than 3 in…" at bounding box center [1002, 644] width 376 height 97
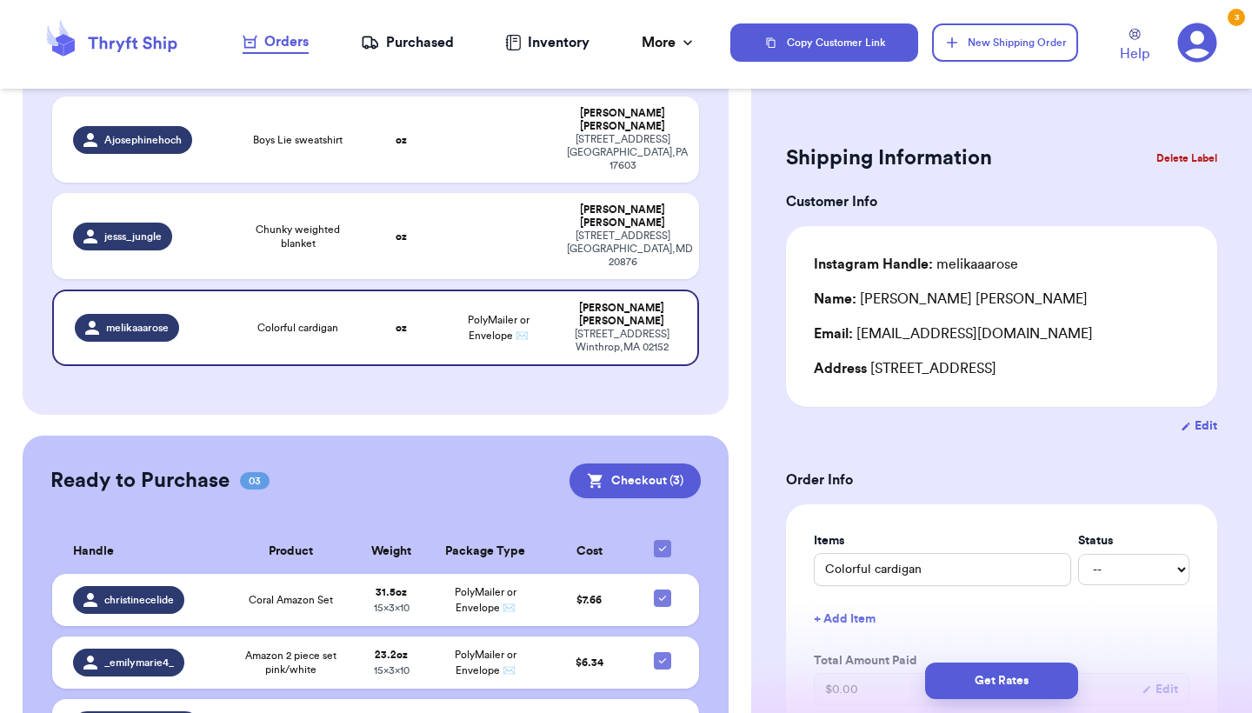
scroll to position [335, 0]
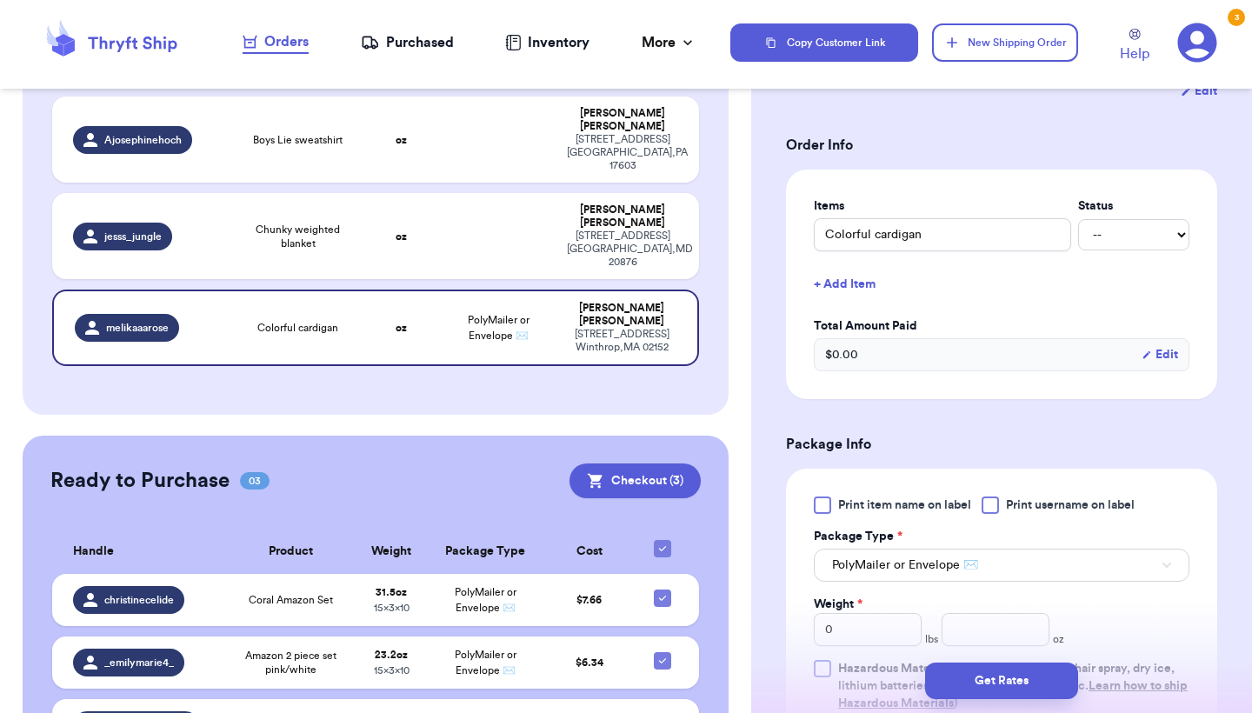
click at [983, 349] on div "$ 0.00 Edit" at bounding box center [1002, 354] width 376 height 33
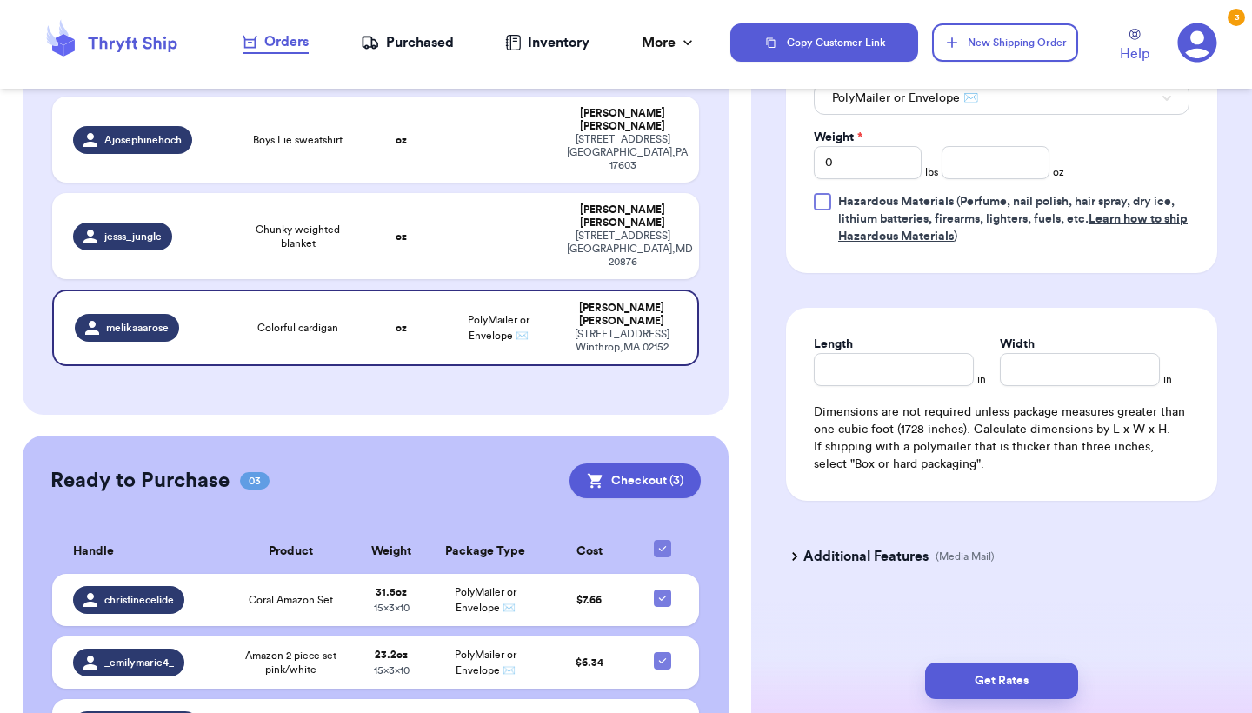
scroll to position [805, 0]
click at [917, 361] on input "Length" at bounding box center [894, 369] width 160 height 33
type input "1"
type input "10"
type input "1"
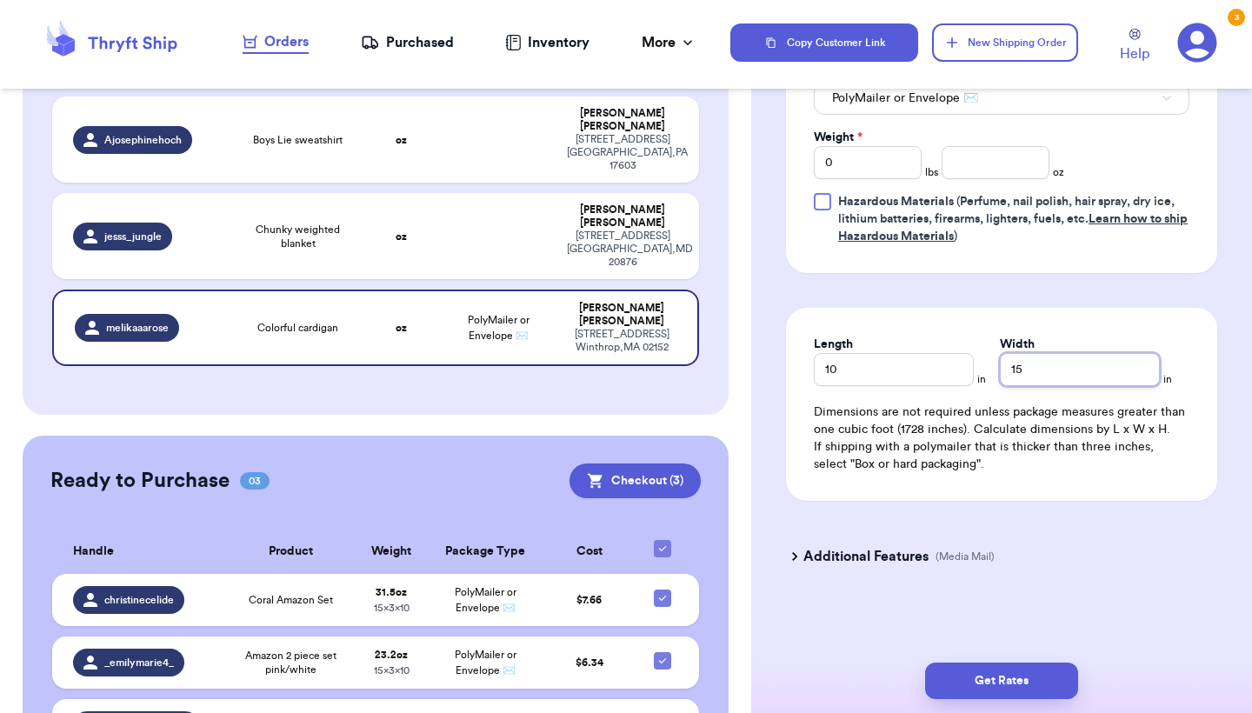
type input "15"
click at [894, 160] on input "0" at bounding box center [868, 162] width 108 height 33
type input "10.9"
click at [958, 694] on button "Get Rates" at bounding box center [1001, 680] width 153 height 37
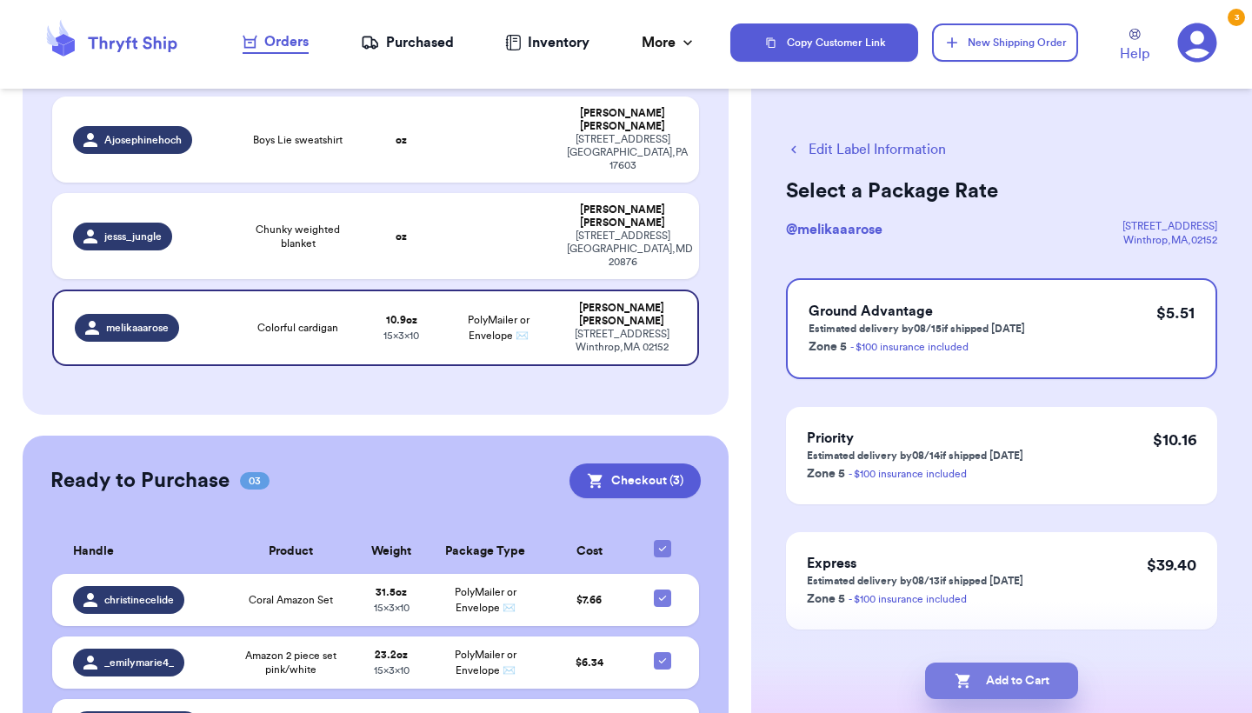
click at [950, 688] on button "Add to Cart" at bounding box center [1001, 680] width 153 height 37
checkbox input "true"
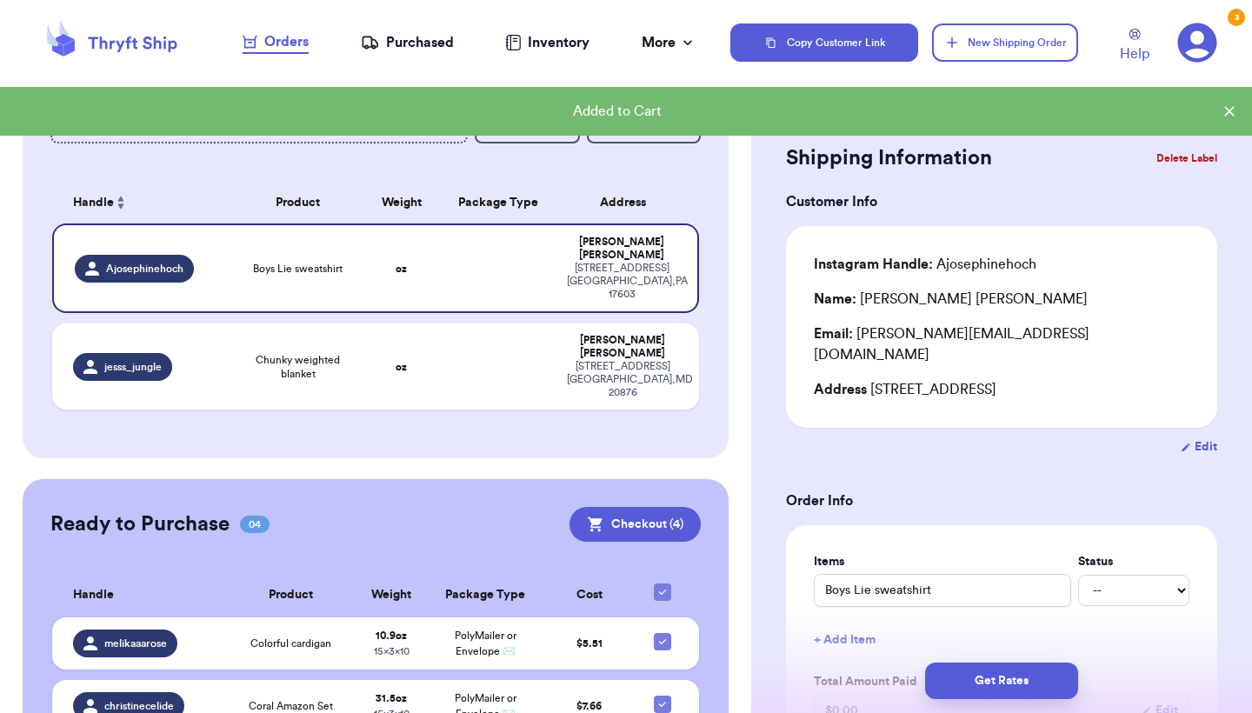
scroll to position [31, 0]
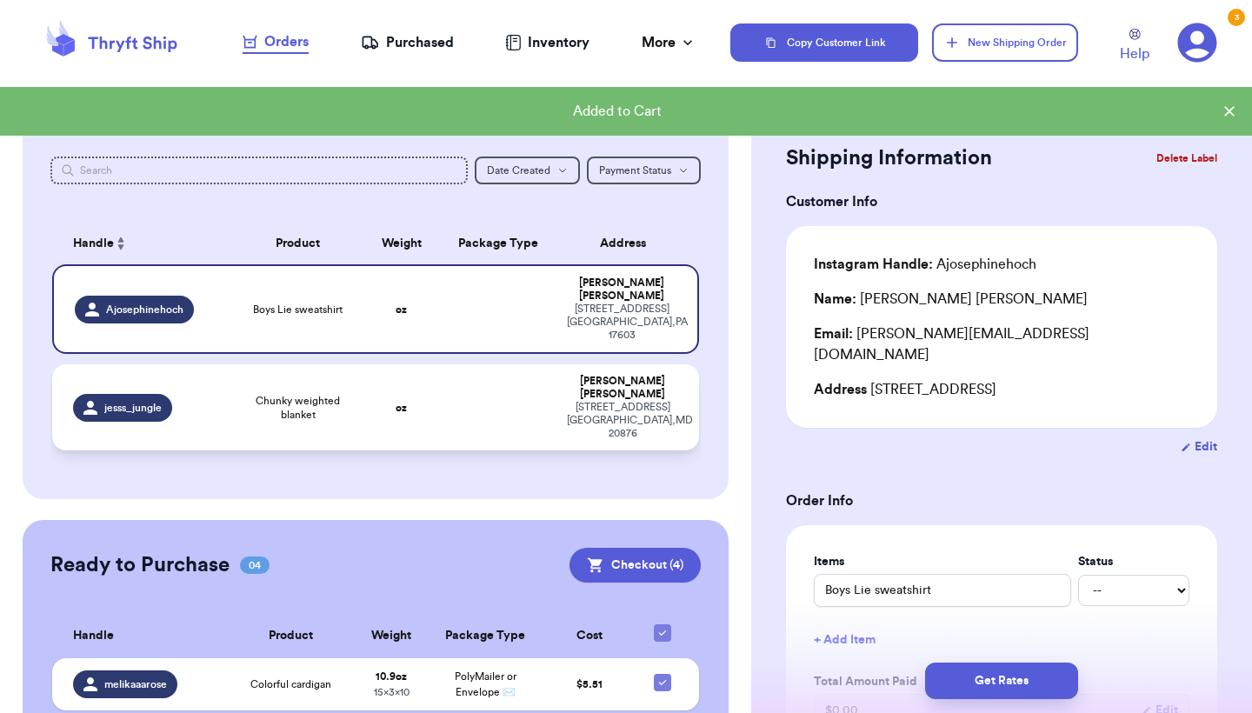
click at [415, 387] on td "oz" at bounding box center [400, 407] width 77 height 86
type input "Chunky weighted blanket"
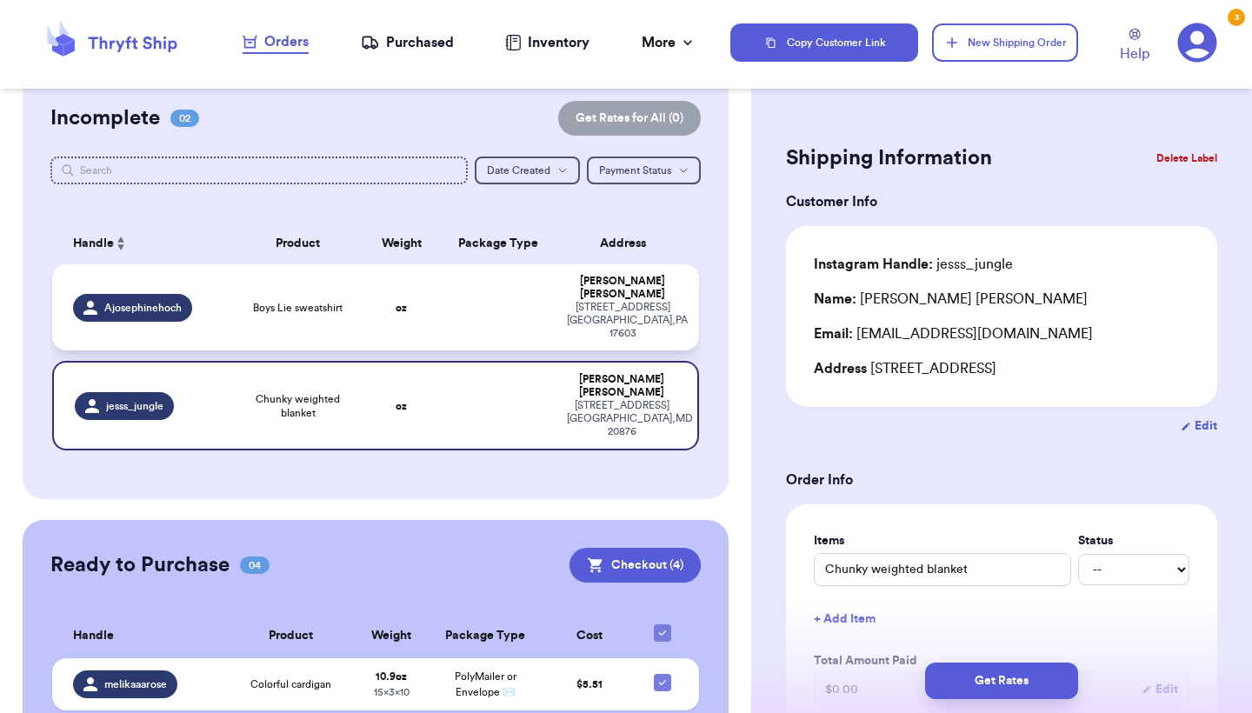
click at [432, 323] on td "oz" at bounding box center [400, 307] width 77 height 86
type input "Boys Lie sweatshirt"
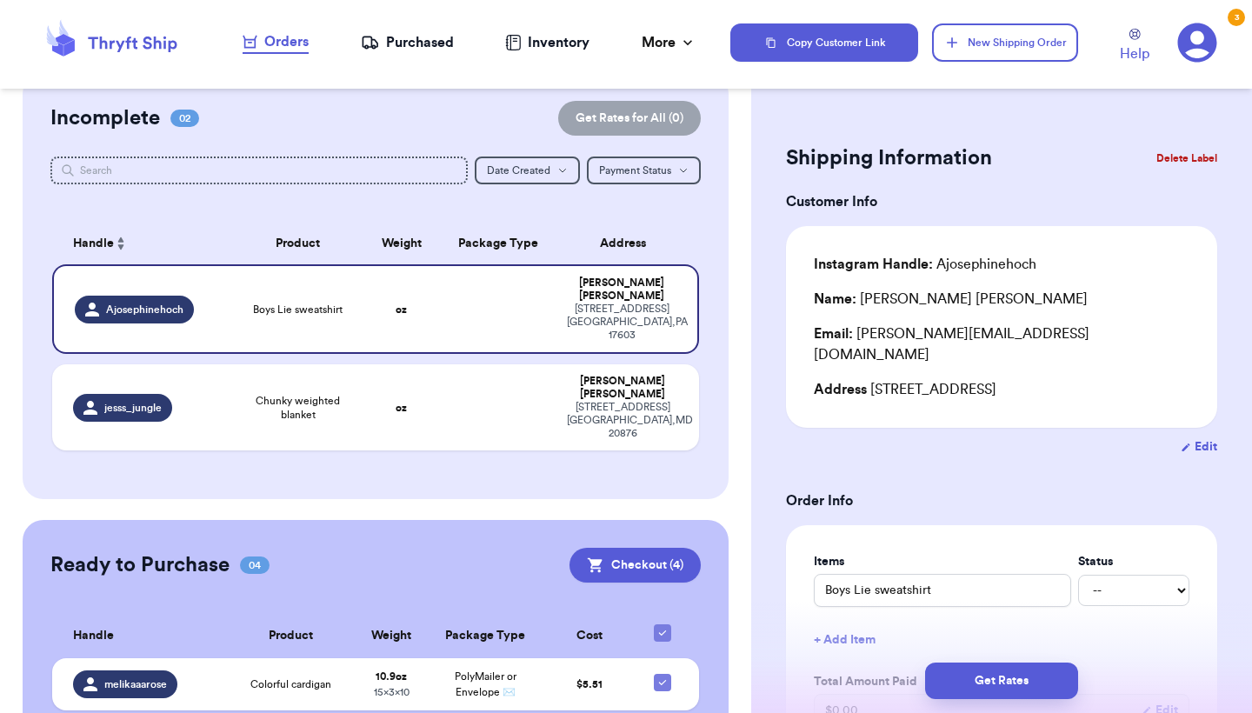
scroll to position [428, 0]
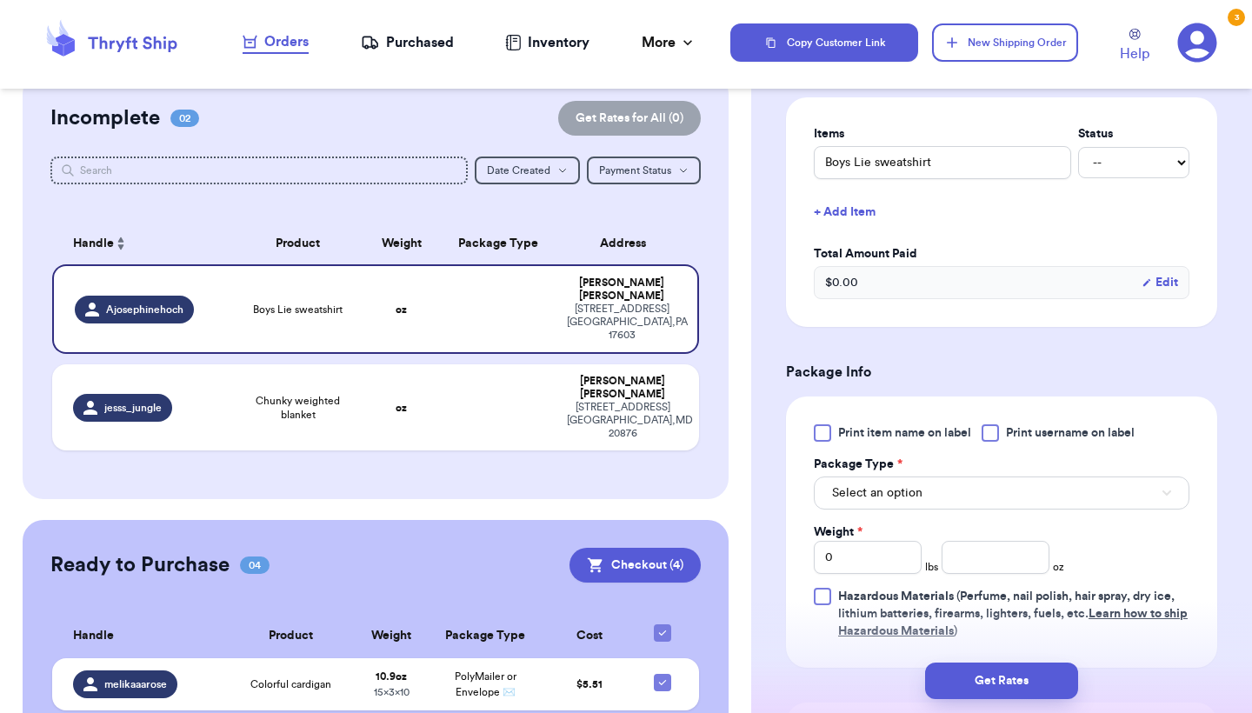
click at [913, 484] on span "Select an option" at bounding box center [877, 492] width 90 height 17
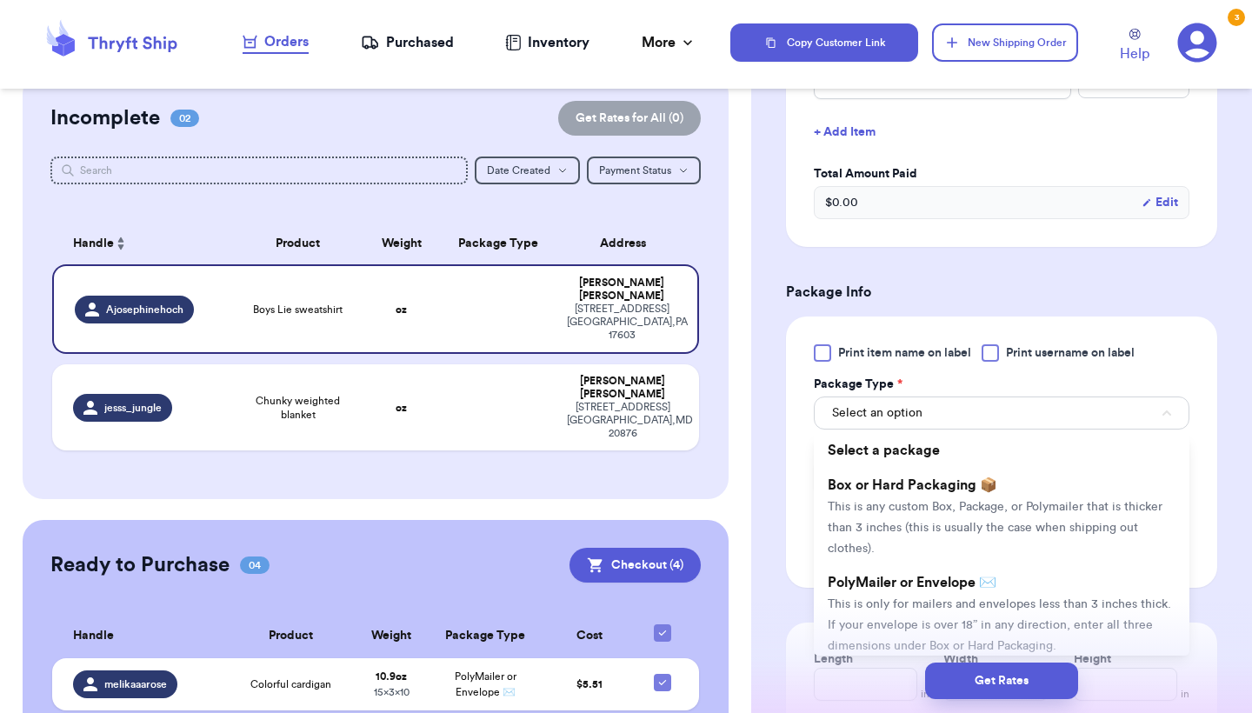
scroll to position [543, 0]
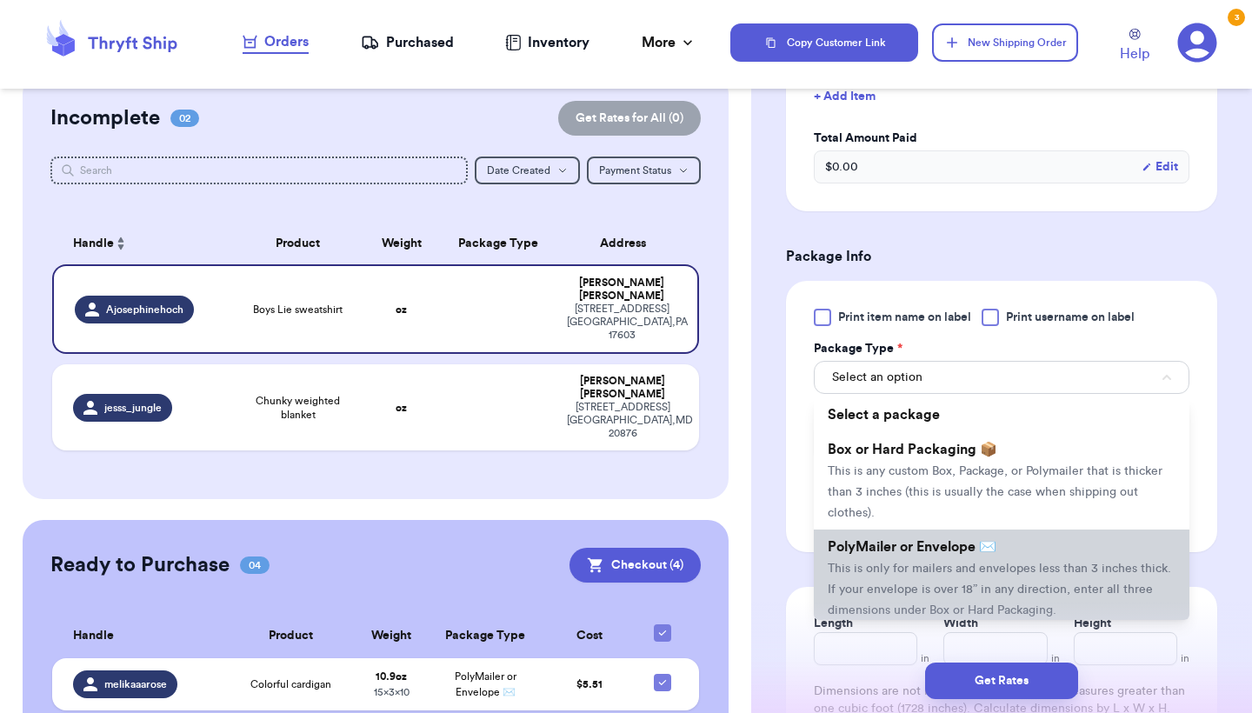
click at [889, 562] on span "This is only for mailers and envelopes less than 3 inches thick. If your envelo…" at bounding box center [999, 589] width 343 height 54
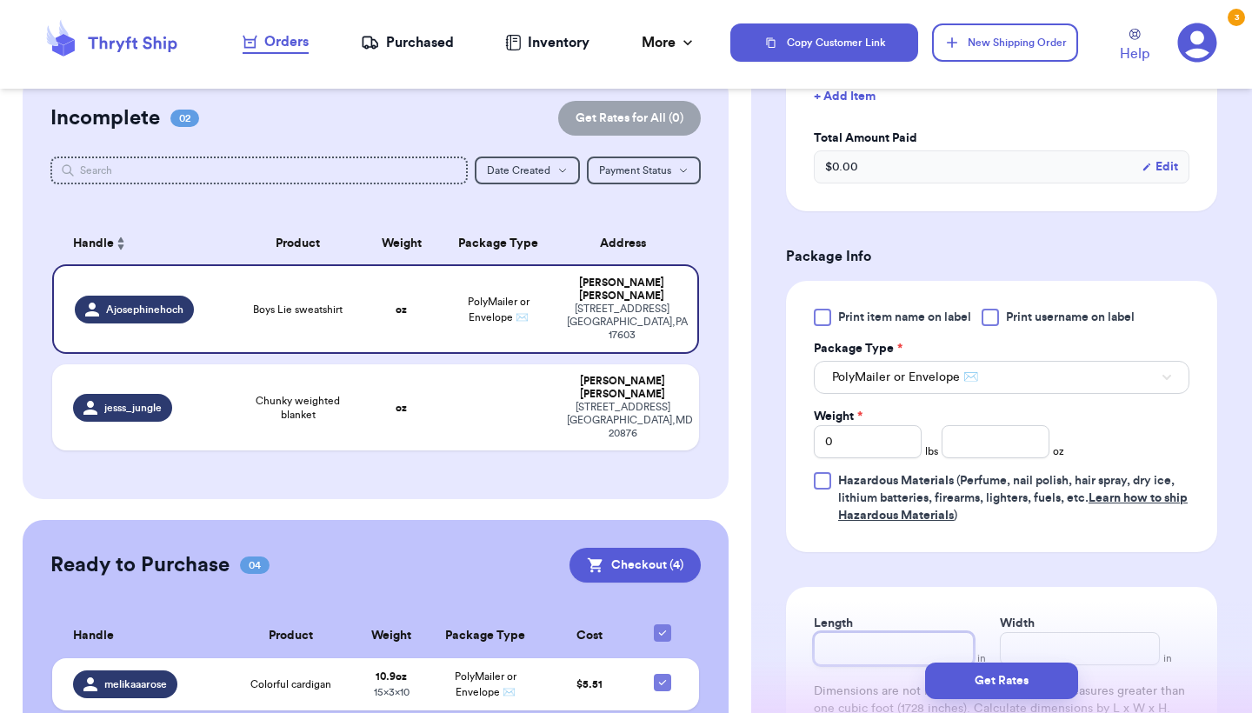
click at [853, 632] on input "Length" at bounding box center [894, 648] width 160 height 33
type input "1"
type input "10"
type input "1"
type input "15"
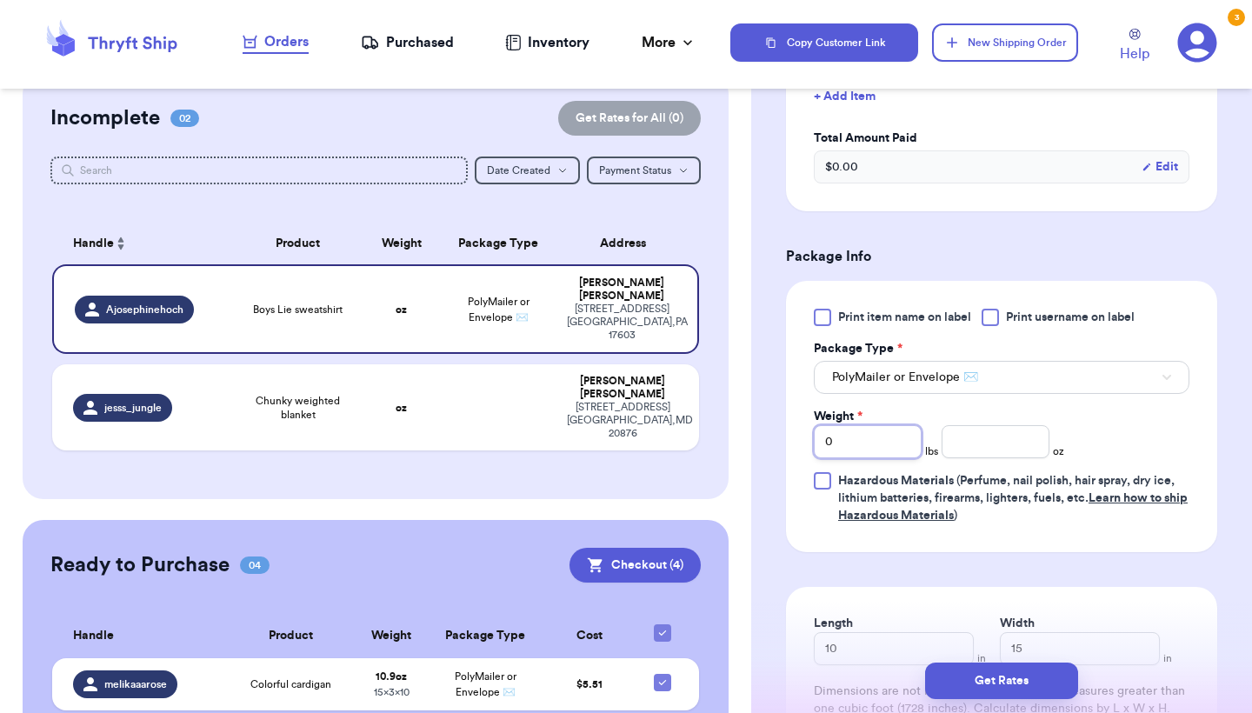
click at [886, 429] on input "0" at bounding box center [868, 441] width 108 height 33
type input "1"
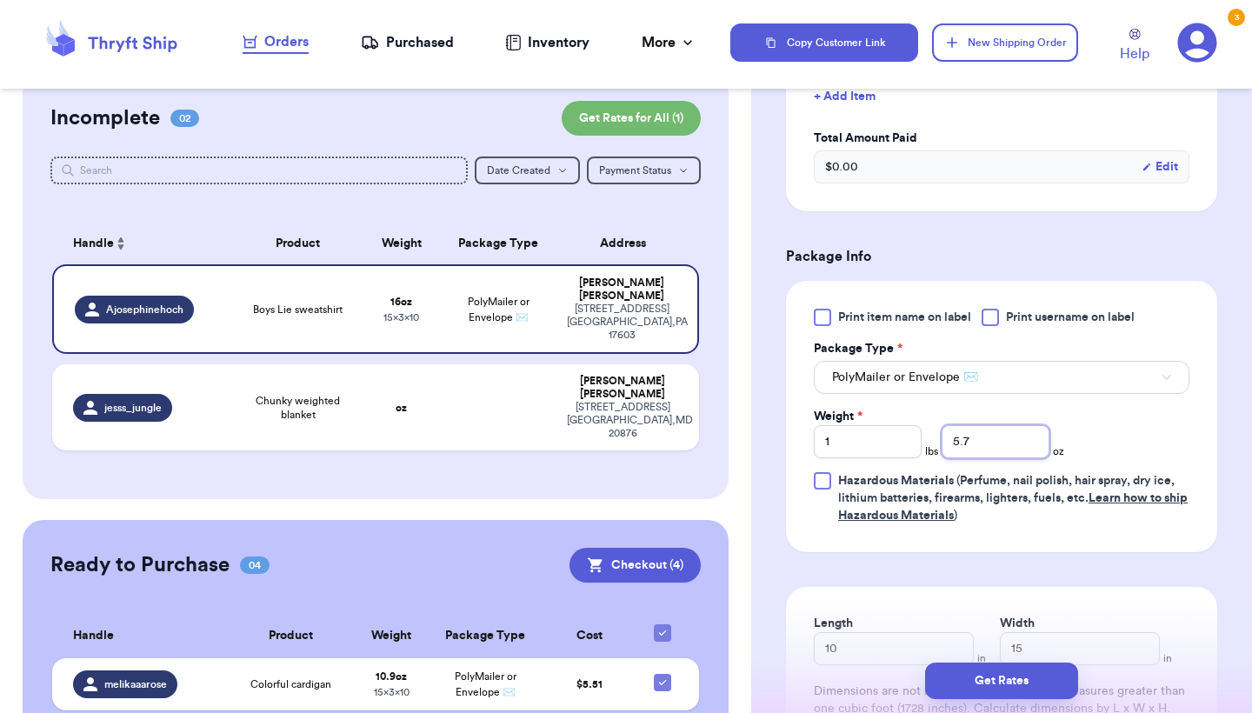
type input "5.7"
click at [1021, 655] on div "Get Rates" at bounding box center [1001, 680] width 501 height 64
click at [1018, 685] on button "Get Rates" at bounding box center [1001, 680] width 153 height 37
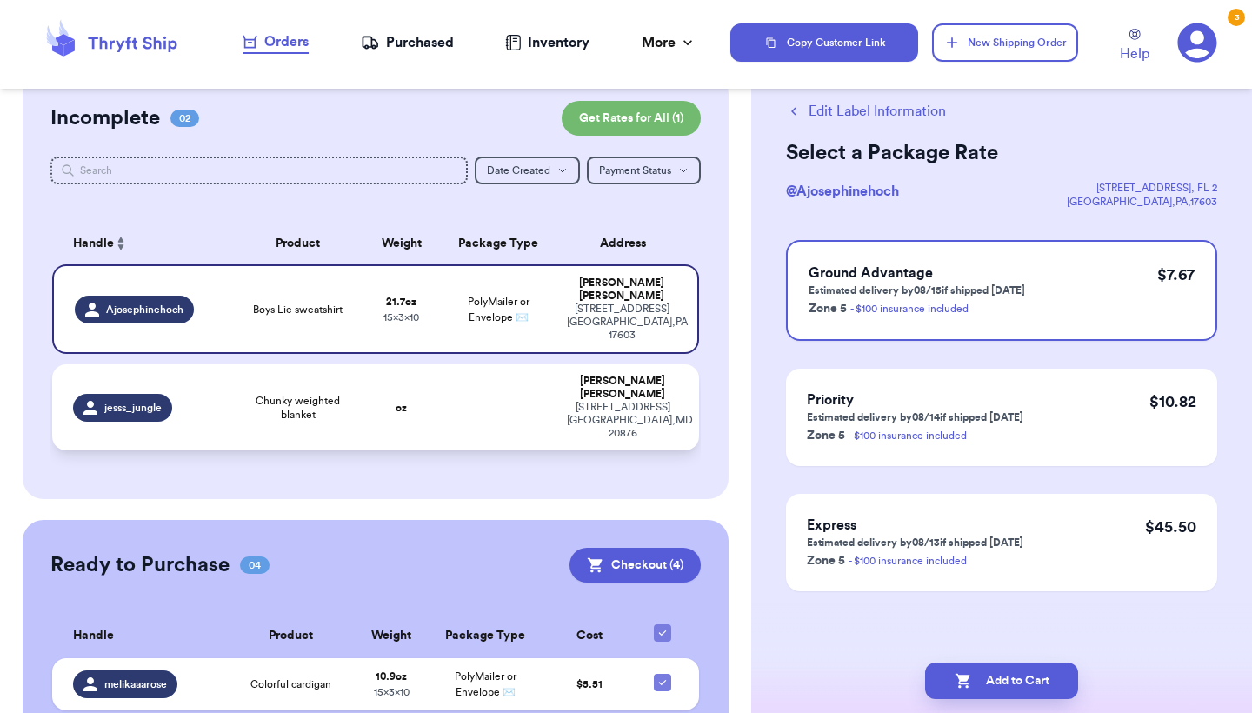
scroll to position [0, 0]
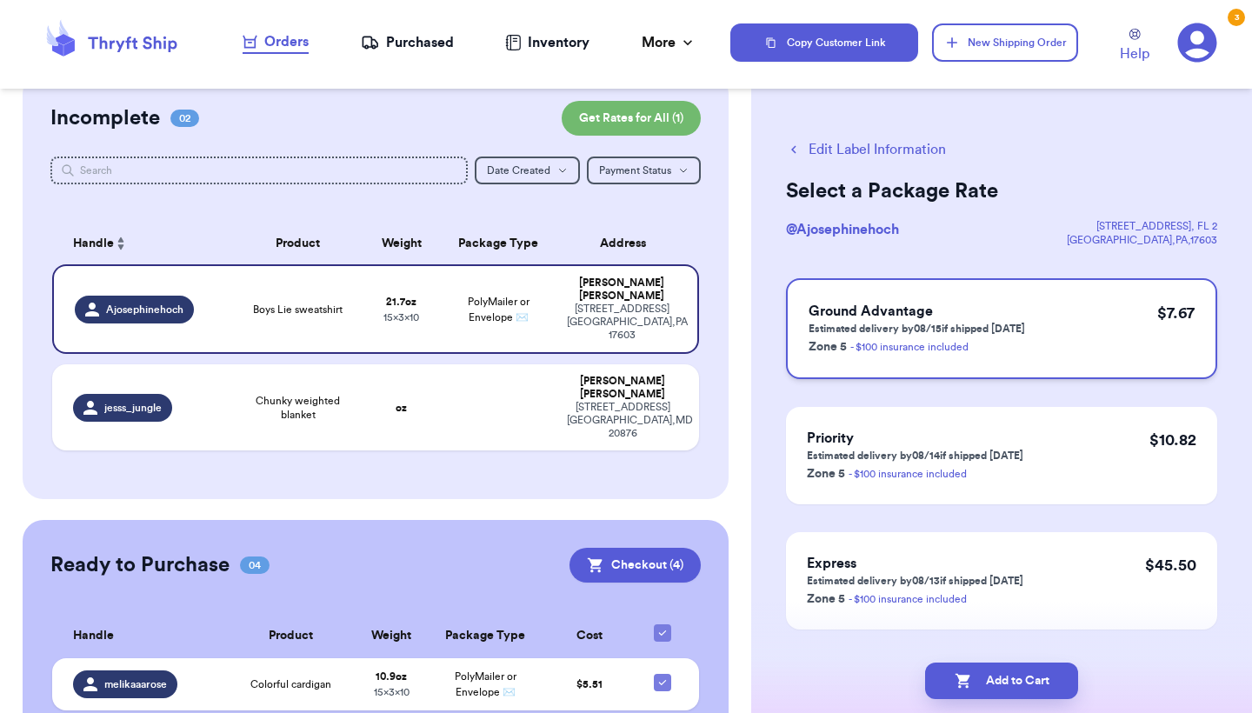
click at [1059, 328] on div "Ground Advantage Estimated delivery by 08/15 if shipped [DATE] Zone 5 - $100 in…" at bounding box center [1001, 328] width 431 height 101
click at [1014, 648] on div "Add to Cart" at bounding box center [1001, 680] width 501 height 64
click at [1010, 678] on button "Add to Cart" at bounding box center [1001, 680] width 153 height 37
checkbox input "true"
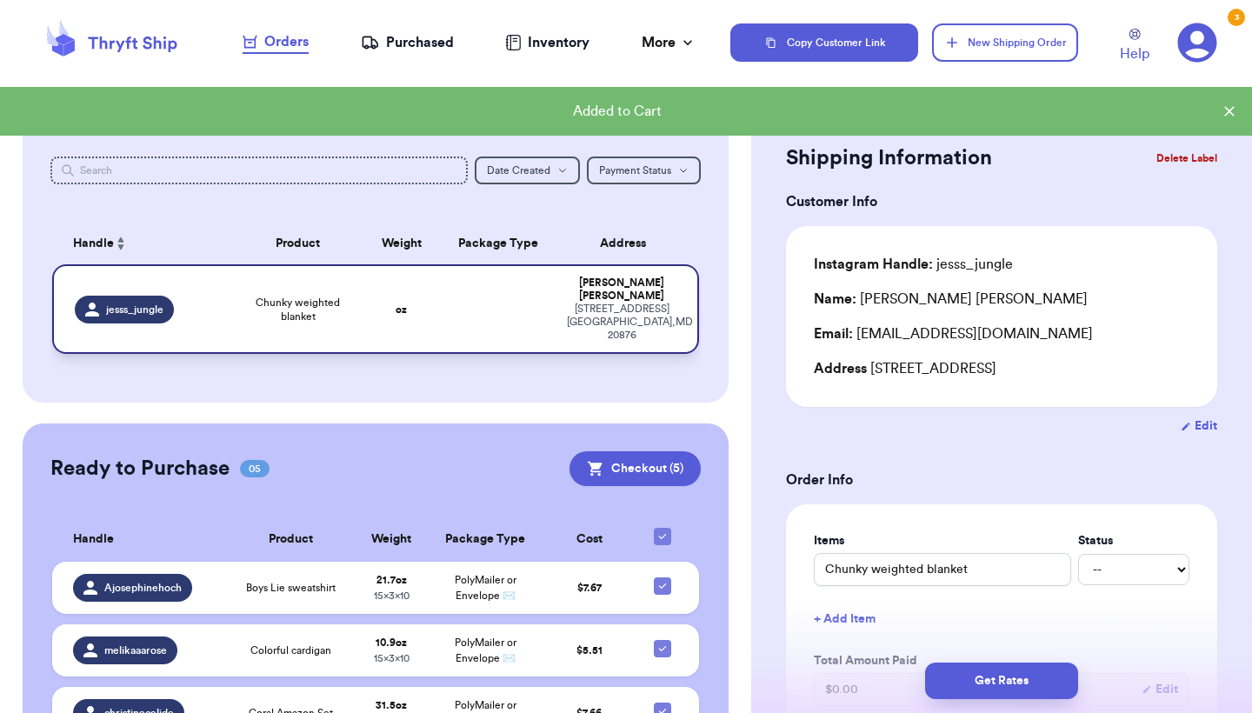
click at [491, 293] on td at bounding box center [498, 309] width 116 height 90
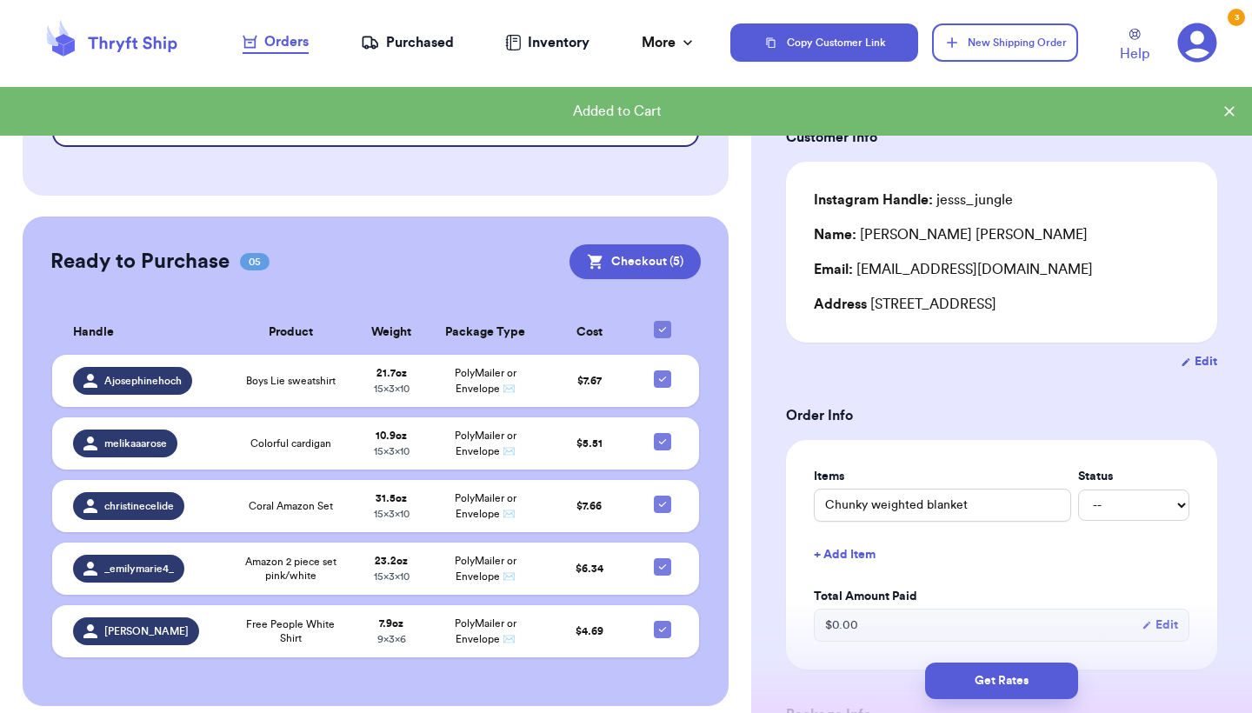
scroll to position [542, 0]
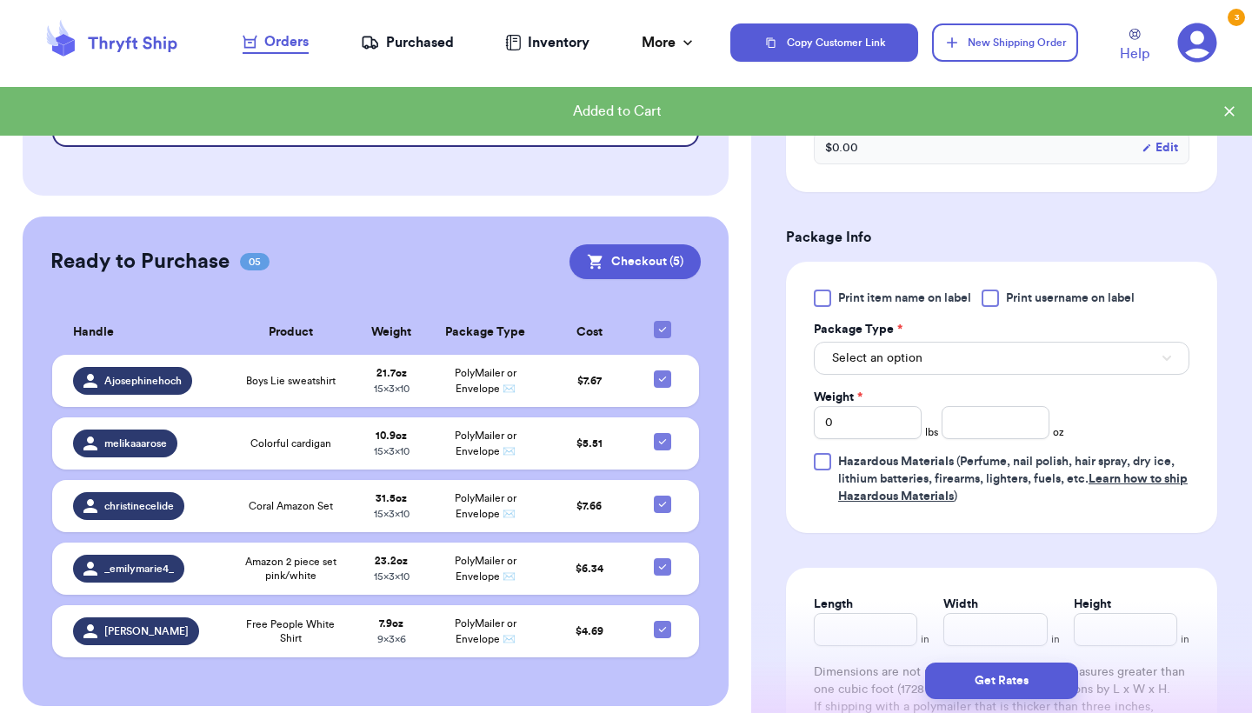
click at [1053, 375] on button "Select an option" at bounding box center [1002, 358] width 376 height 33
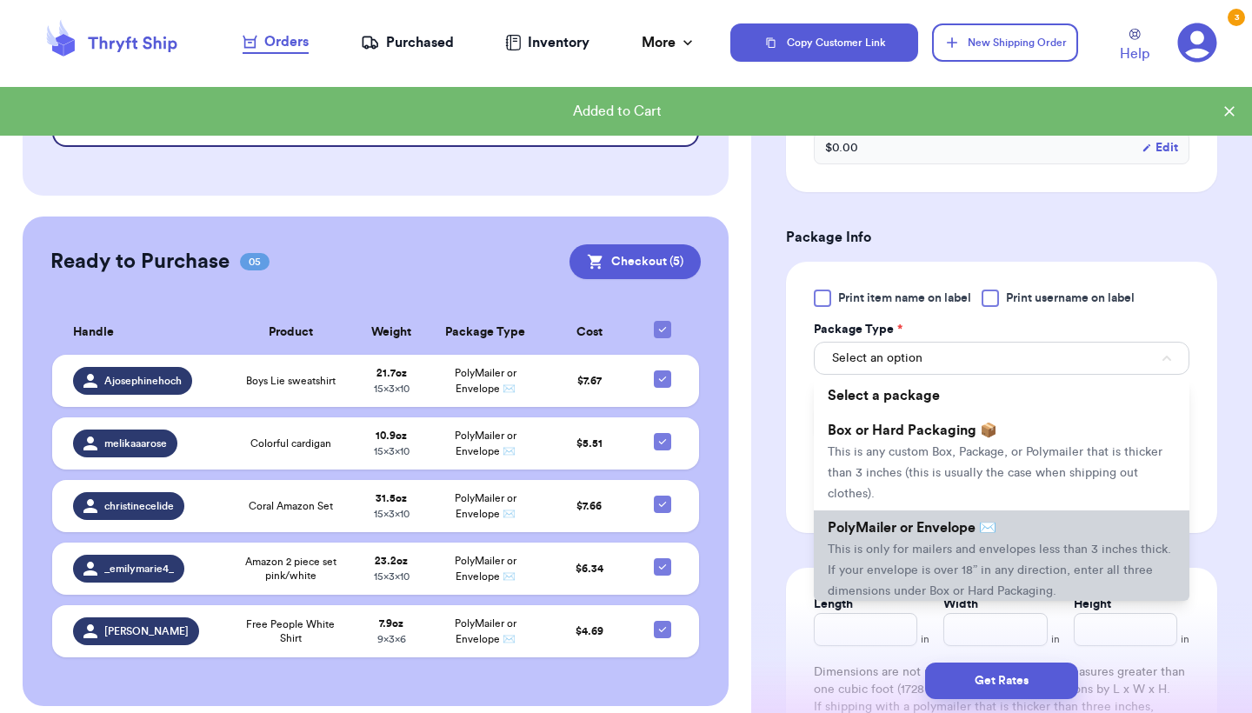
click at [953, 573] on span "This is only for mailers and envelopes less than 3 inches thick. If your envelo…" at bounding box center [999, 570] width 343 height 54
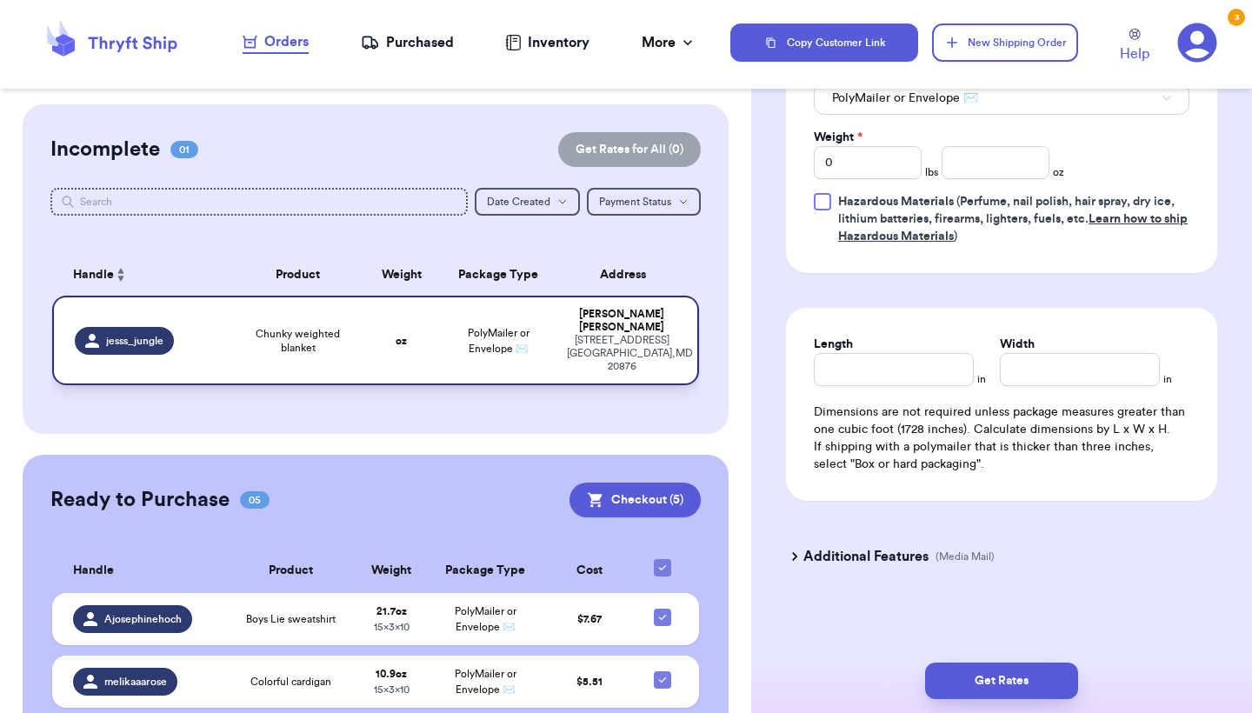
scroll to position [0, 0]
click at [969, 104] on span "PolyMailer or Envelope ✉️" at bounding box center [905, 98] width 146 height 17
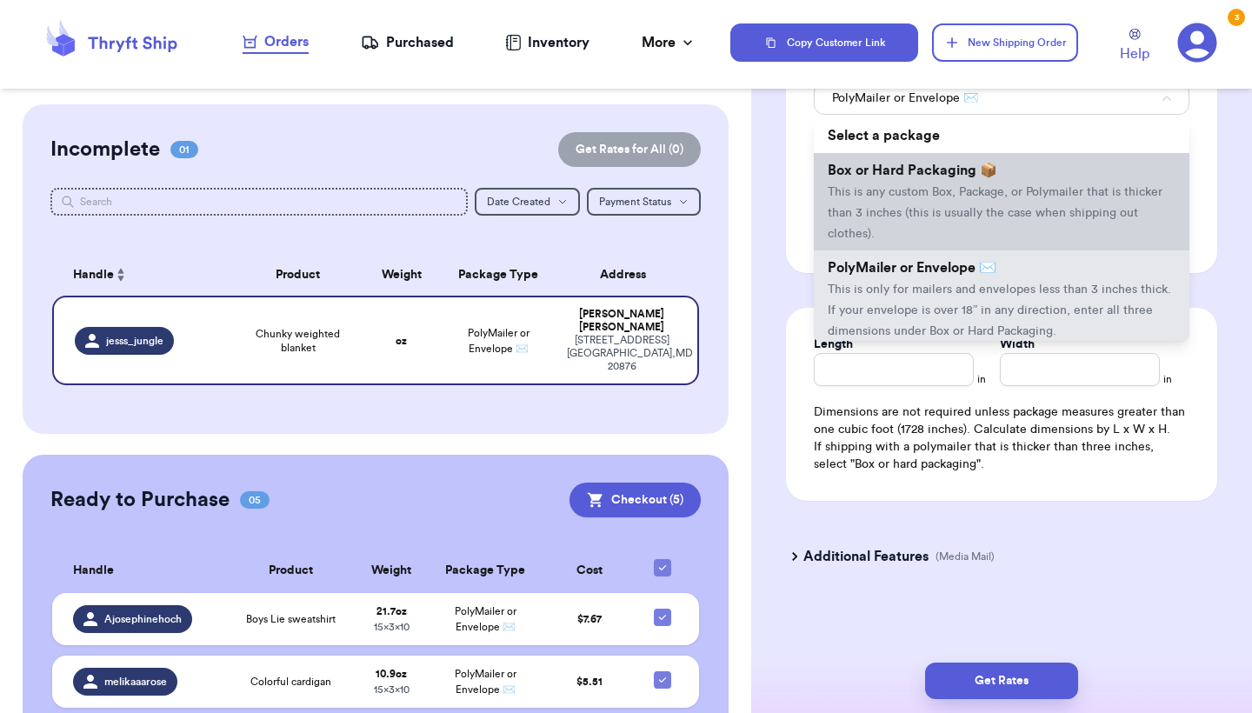
click at [916, 222] on li "Box or Hard Packaging 📦 This is any custom Box, Package, or Polymailer that is …" at bounding box center [1002, 201] width 376 height 97
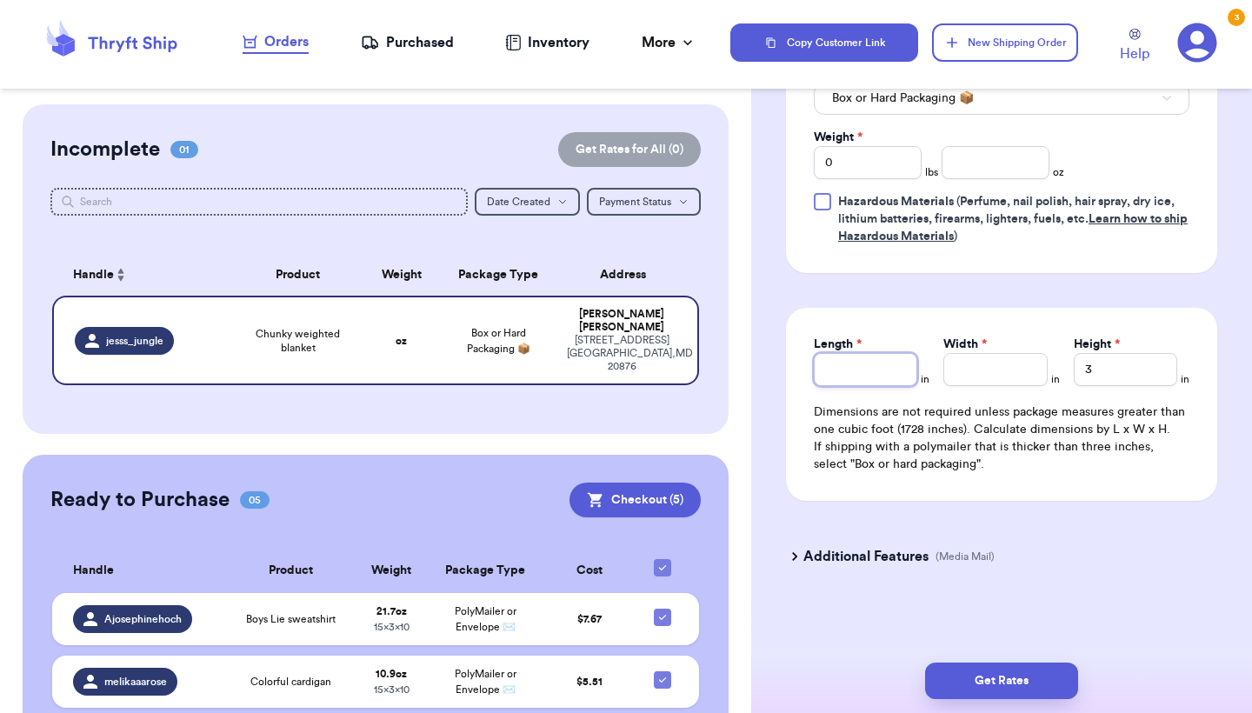
click at [873, 384] on input "Length *" at bounding box center [865, 369] width 103 height 33
type input "1"
type input "18"
type input "1"
type input "14"
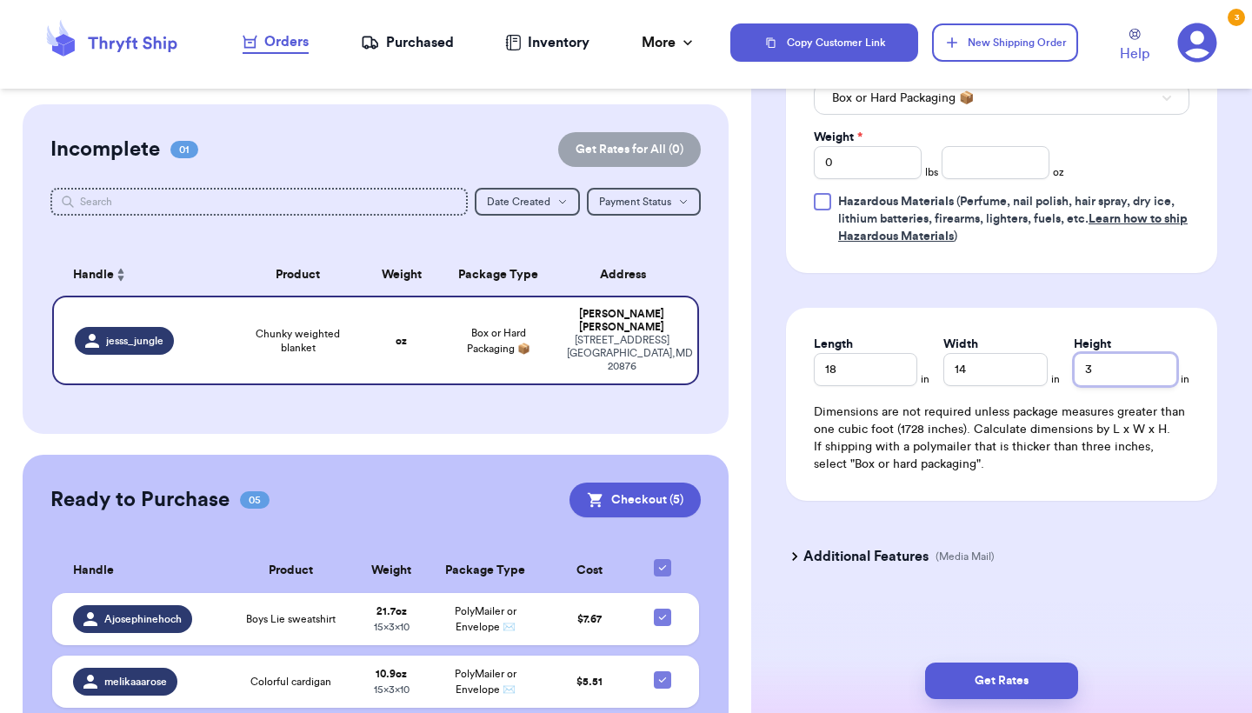
type input "1"
type input "12"
click at [894, 176] on input "0" at bounding box center [868, 162] width 108 height 33
type input "6"
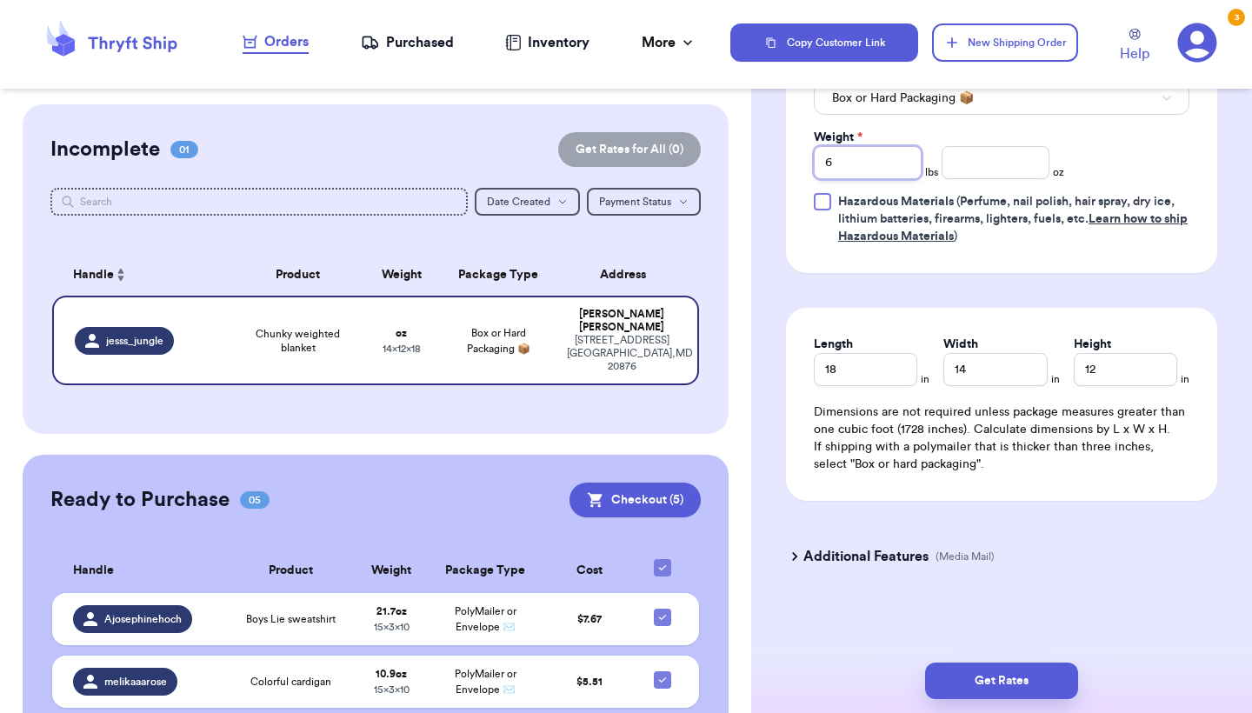
type input "6"
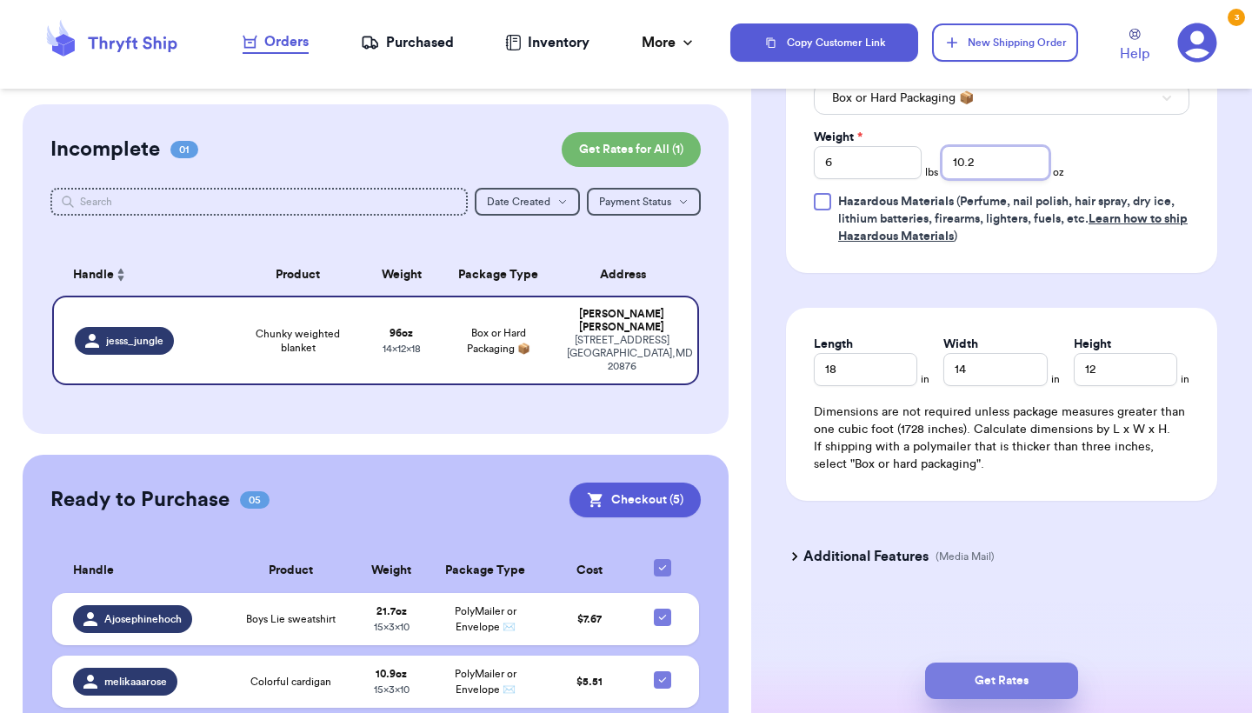
type input "10.2"
click at [1017, 677] on button "Get Rates" at bounding box center [1001, 680] width 153 height 37
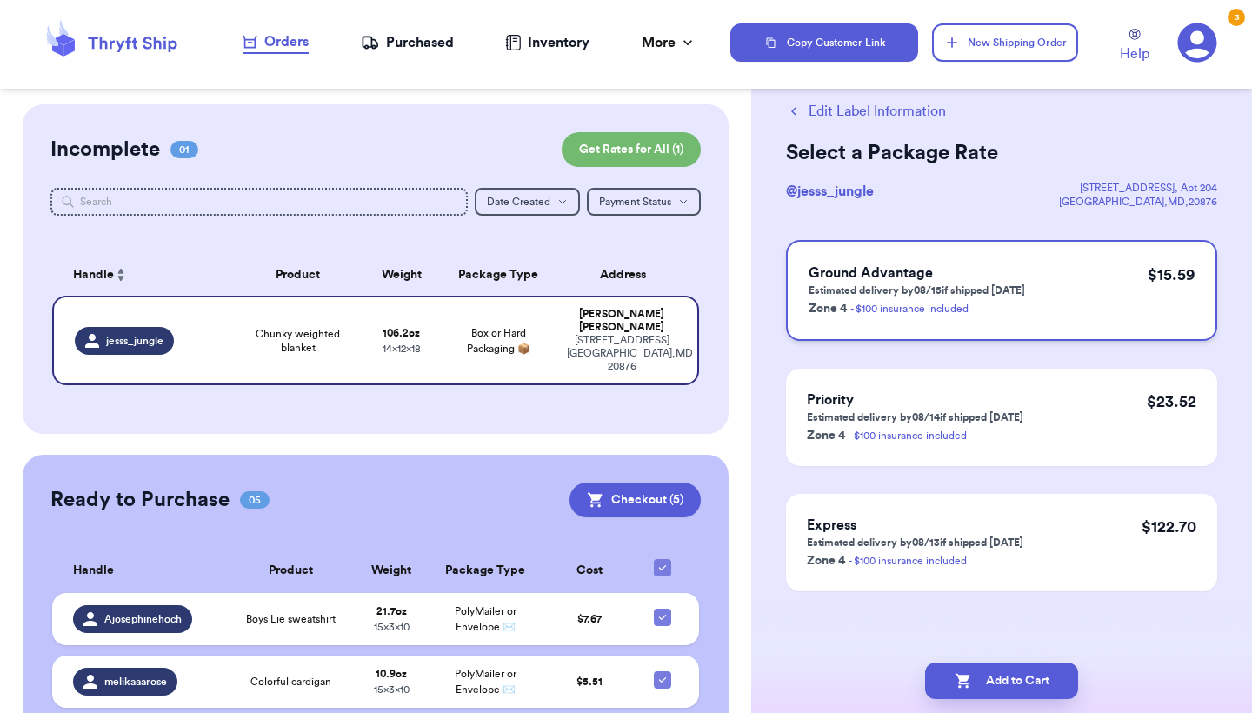
click at [1152, 284] on p "$ 15.59" at bounding box center [1170, 275] width 47 height 24
click at [978, 673] on button "Add to Cart" at bounding box center [1001, 680] width 153 height 37
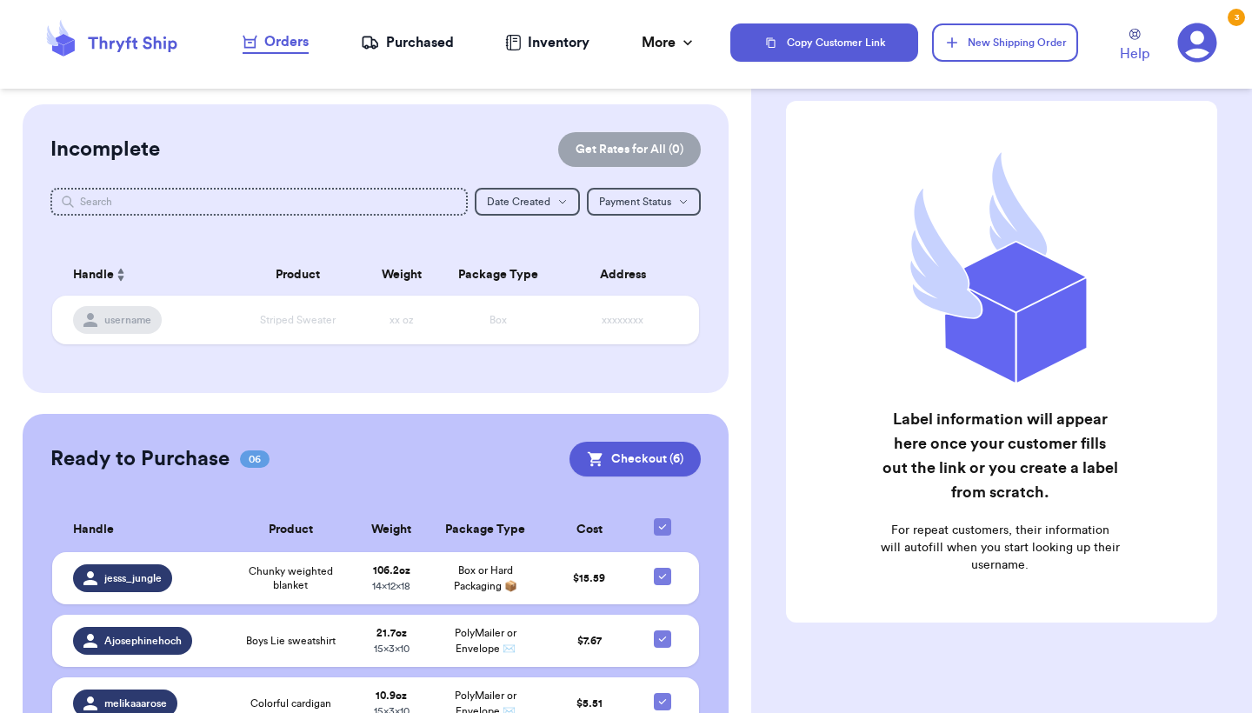
click at [615, 614] on table "Handle Product Weight Package Type Cost jesss_jungle Chunky weighted blanket 10…" at bounding box center [375, 717] width 650 height 441
click at [628, 591] on td "$ 15.59" at bounding box center [589, 578] width 94 height 52
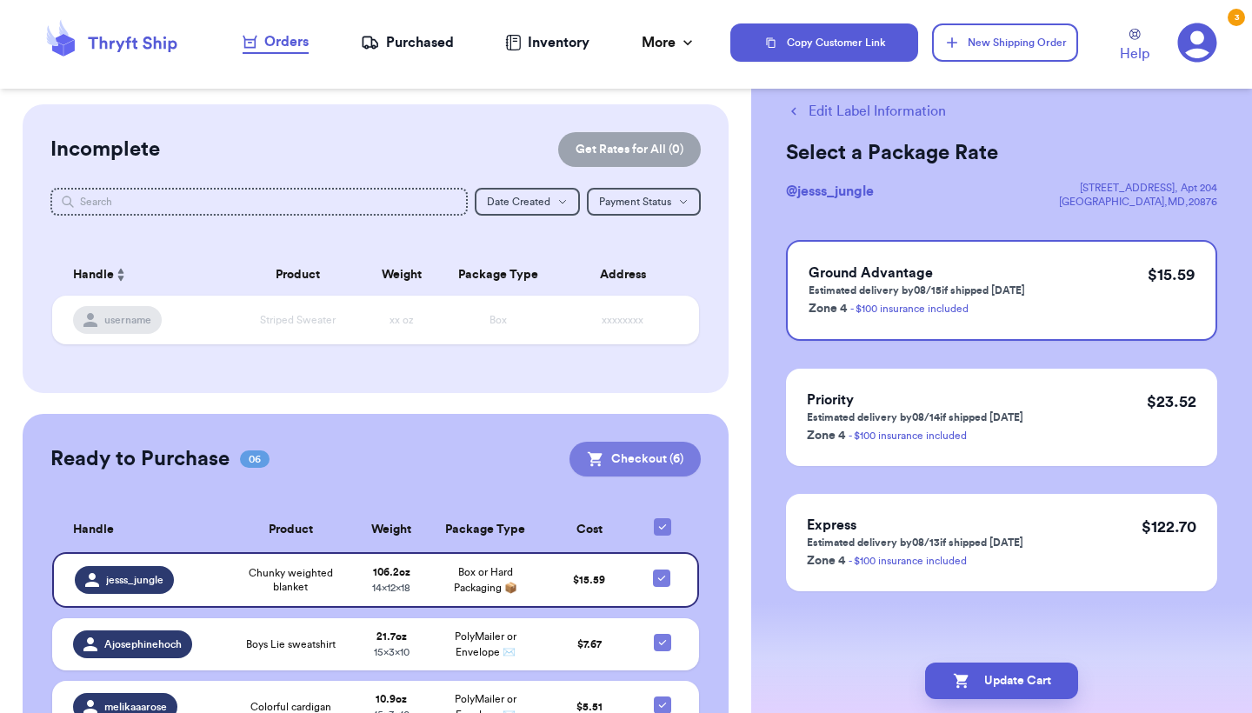
click at [687, 464] on button "Checkout ( 6 )" at bounding box center [634, 459] width 131 height 35
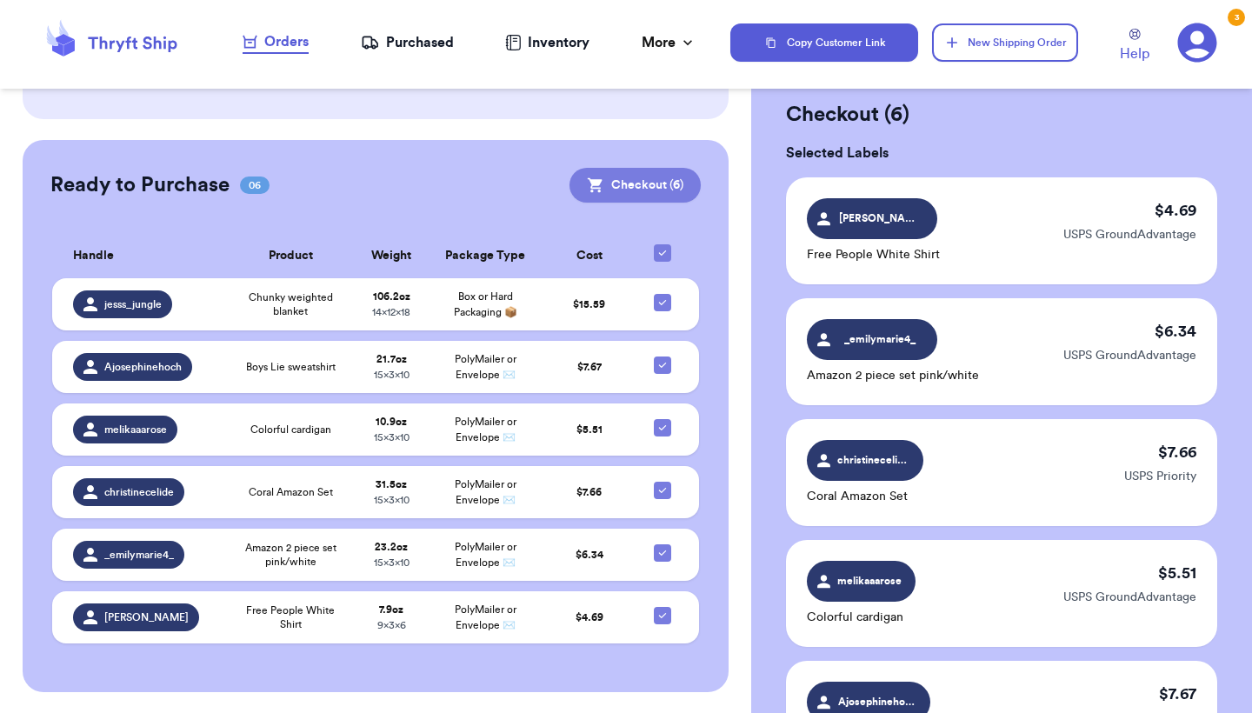
scroll to position [273, 0]
click at [618, 193] on button "Checkout ( 6 )" at bounding box center [634, 186] width 131 height 35
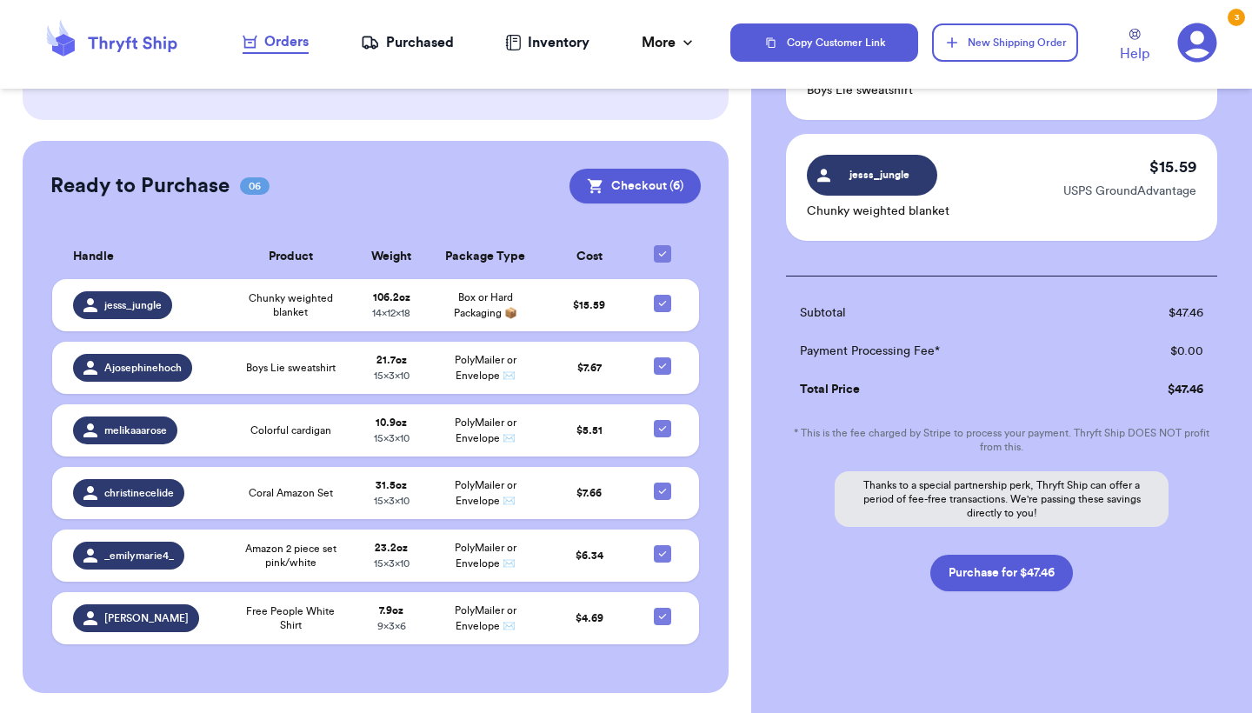
scroll to position [686, 0]
click at [1010, 581] on button "Purchase for $47.46" at bounding box center [1001, 573] width 143 height 37
checkbox input "false"
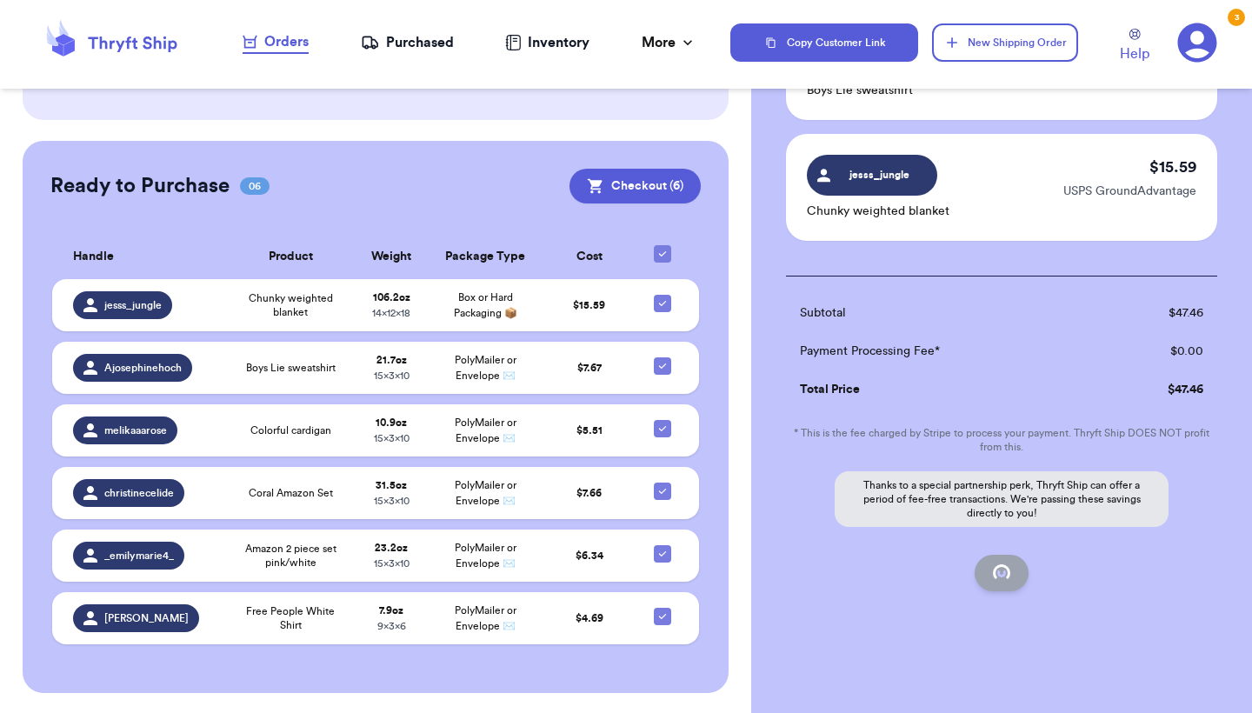
checkbox input "false"
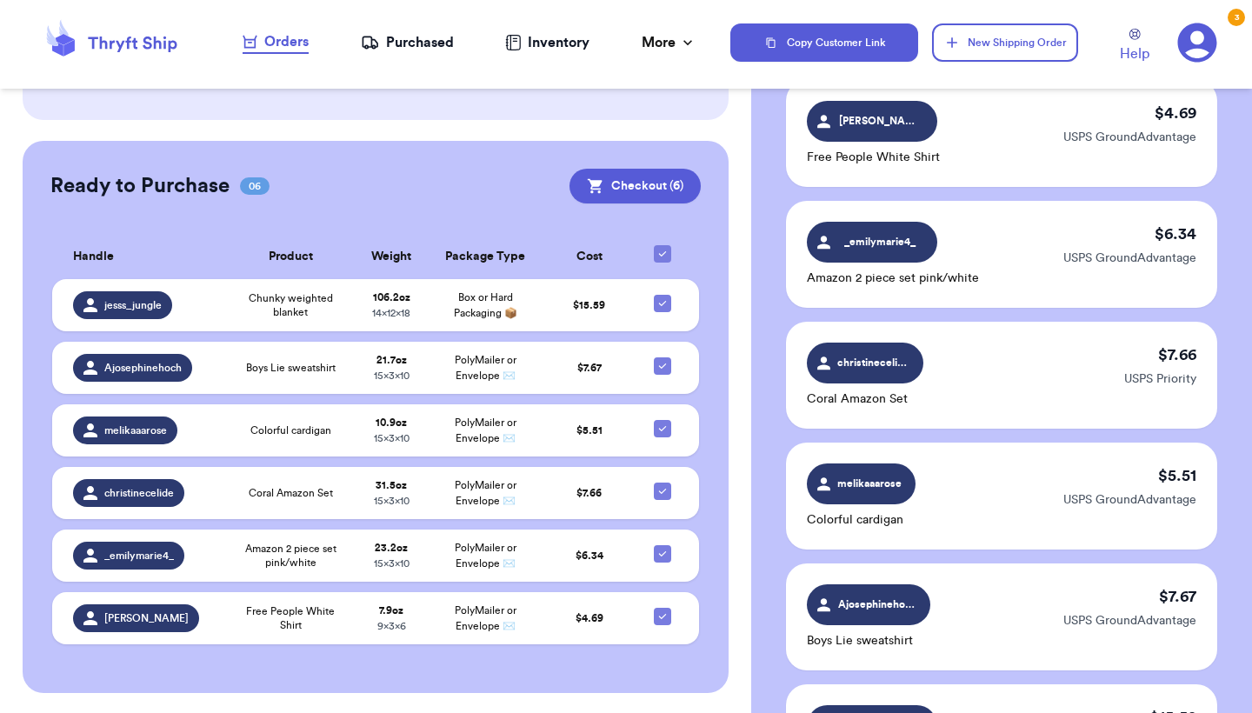
checkbox input "true"
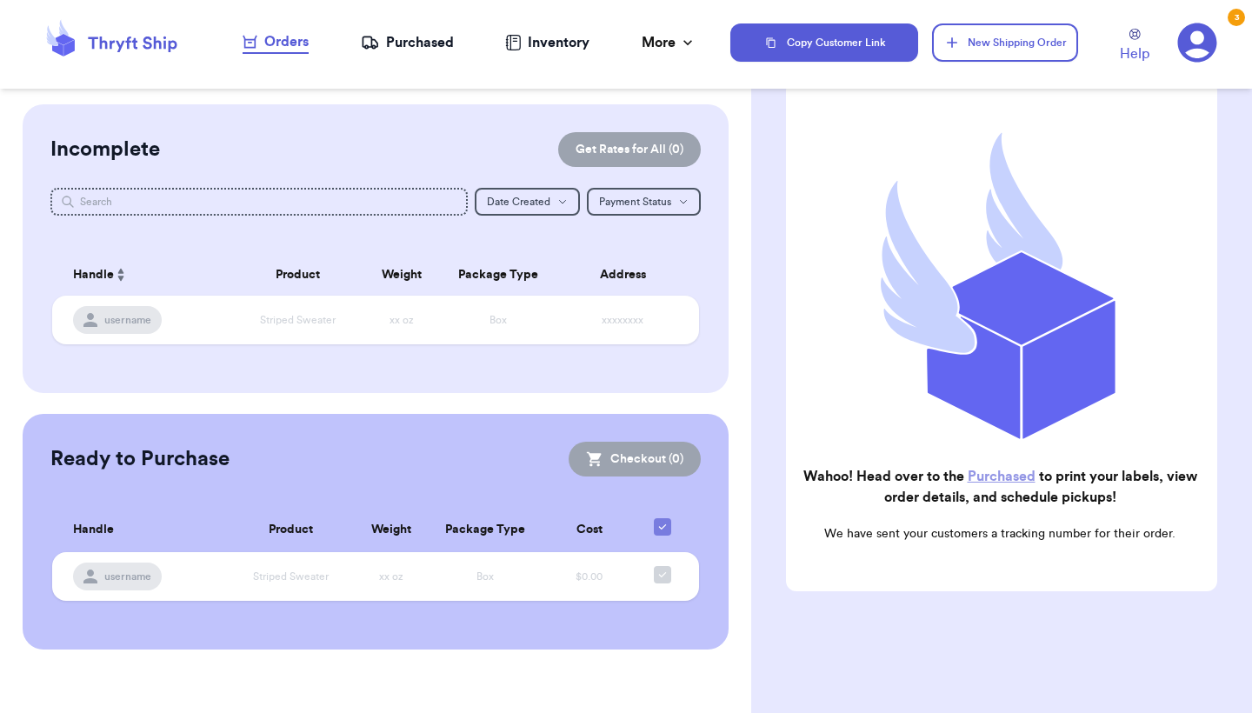
scroll to position [0, 0]
click at [383, 57] on nav "Orders Purchased Inventory More Stats Completed Orders" at bounding box center [470, 42] width 522 height 57
click at [413, 43] on div "Purchased" at bounding box center [407, 42] width 93 height 21
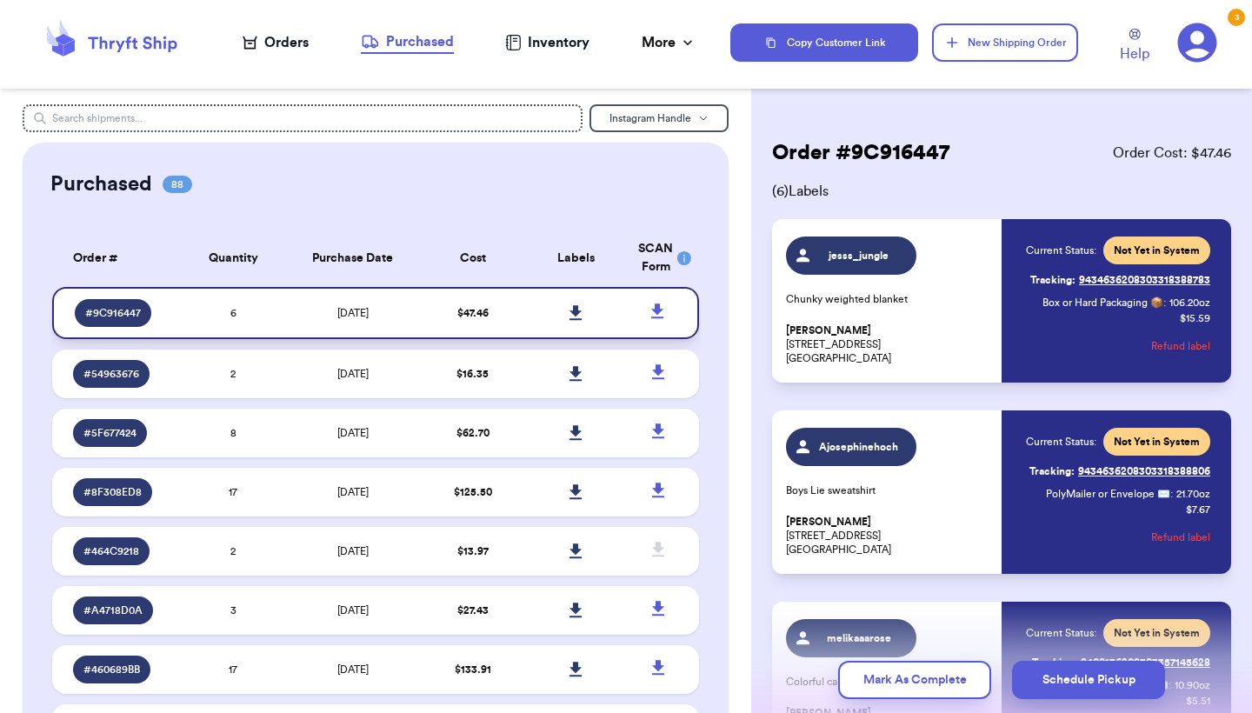
click at [586, 325] on link at bounding box center [576, 313] width 38 height 38
